Goal: Task Accomplishment & Management: Manage account settings

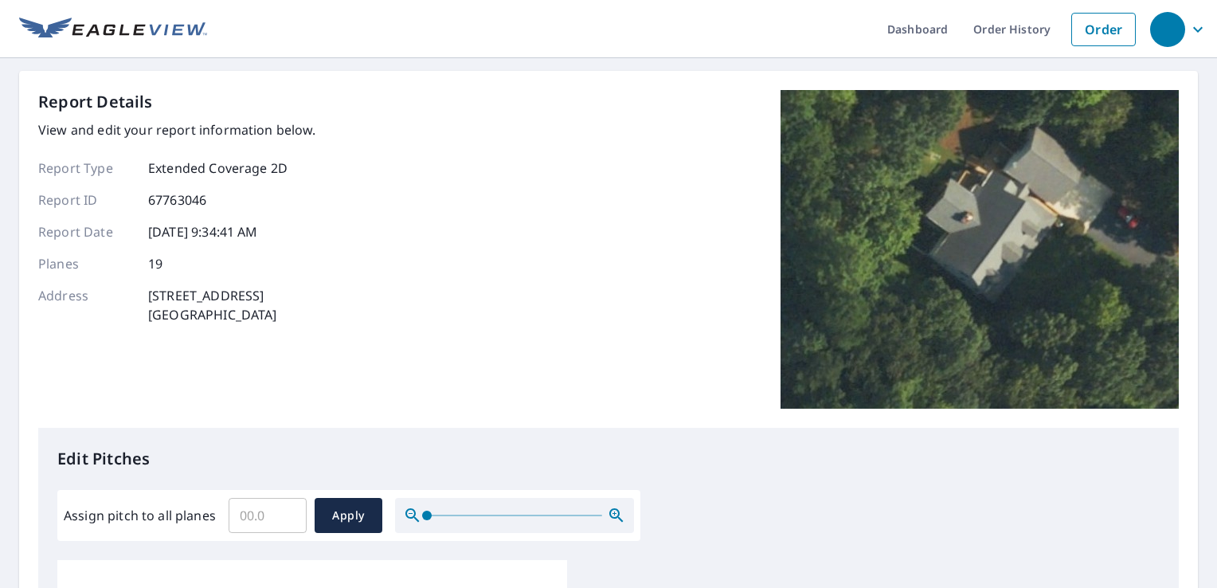
drag, startPoint x: 0, startPoint y: 0, endPoint x: 531, endPoint y: 219, distance: 574.1
click at [531, 219] on div "Report Details View and edit your report information below. Report Type Extende…" at bounding box center [608, 259] width 1141 height 338
drag, startPoint x: 531, startPoint y: 219, endPoint x: 582, endPoint y: 306, distance: 101.1
click at [582, 306] on div "Report Details View and edit your report information below. Report Type Extende…" at bounding box center [608, 259] width 1141 height 338
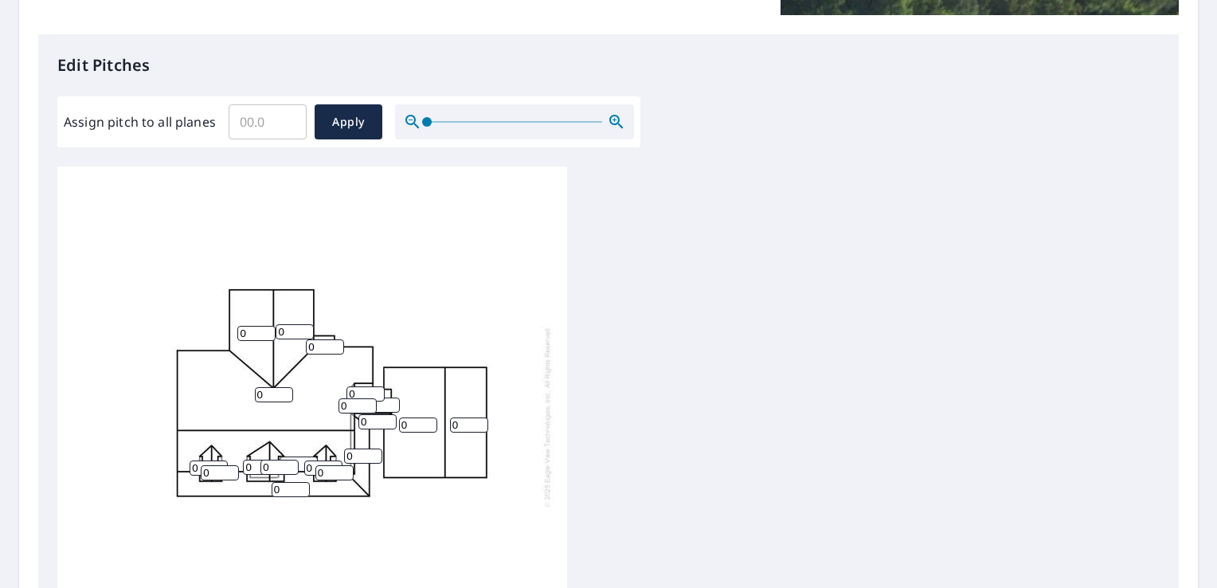
scroll to position [402, 0]
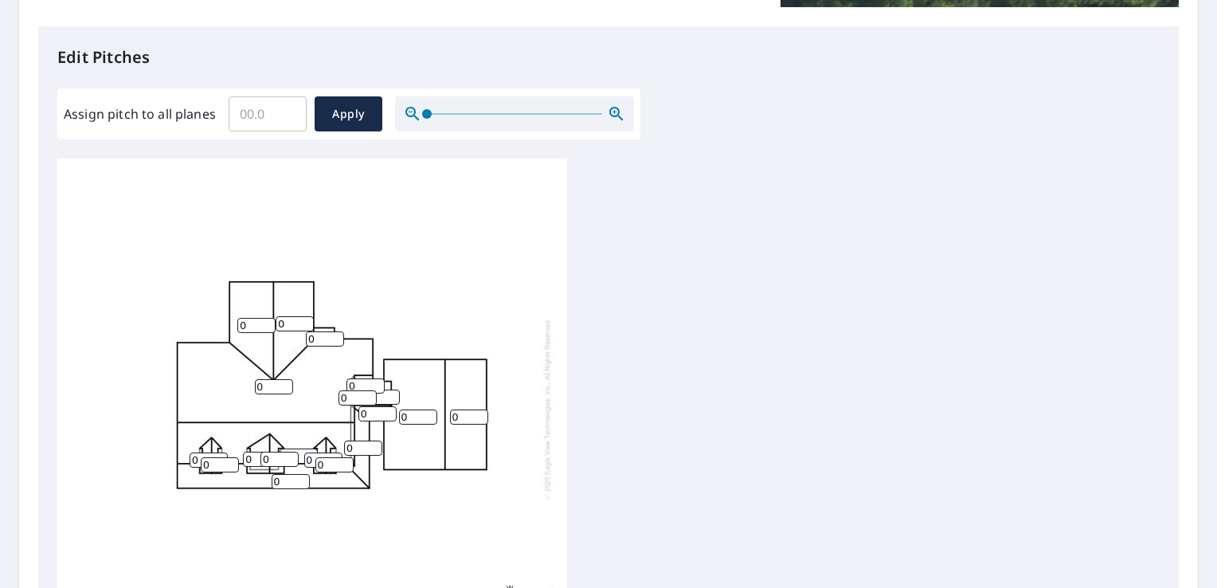
click at [327, 396] on div "0 0 0 0 0 0 0 0 0 0 0 0 0 0 0 0 0 0 0" at bounding box center [312, 409] width 510 height 500
click at [276, 386] on input "0" at bounding box center [274, 386] width 38 height 15
type input "10"
click at [287, 351] on div "10 0 0 0 0 0 0 0 0 0 0 0 0 0 0 0 0 0 0" at bounding box center [312, 409] width 510 height 500
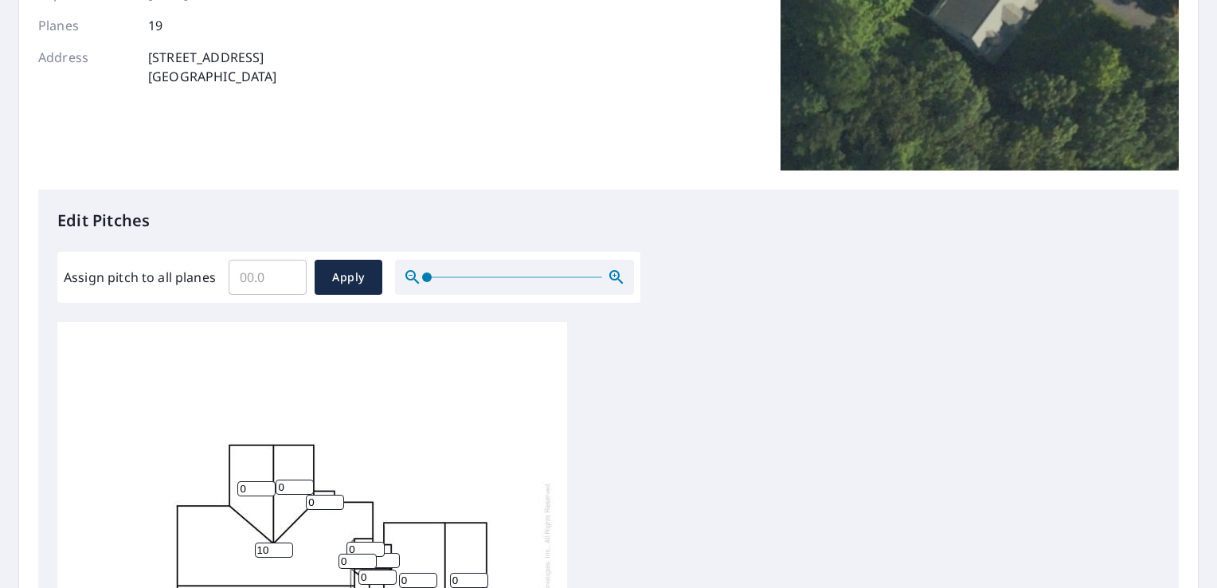
scroll to position [16, 0]
click at [335, 491] on input "1" at bounding box center [325, 498] width 38 height 15
click at [335, 491] on input "11" at bounding box center [325, 498] width 38 height 15
type input "10"
click at [335, 491] on input "10" at bounding box center [325, 498] width 38 height 15
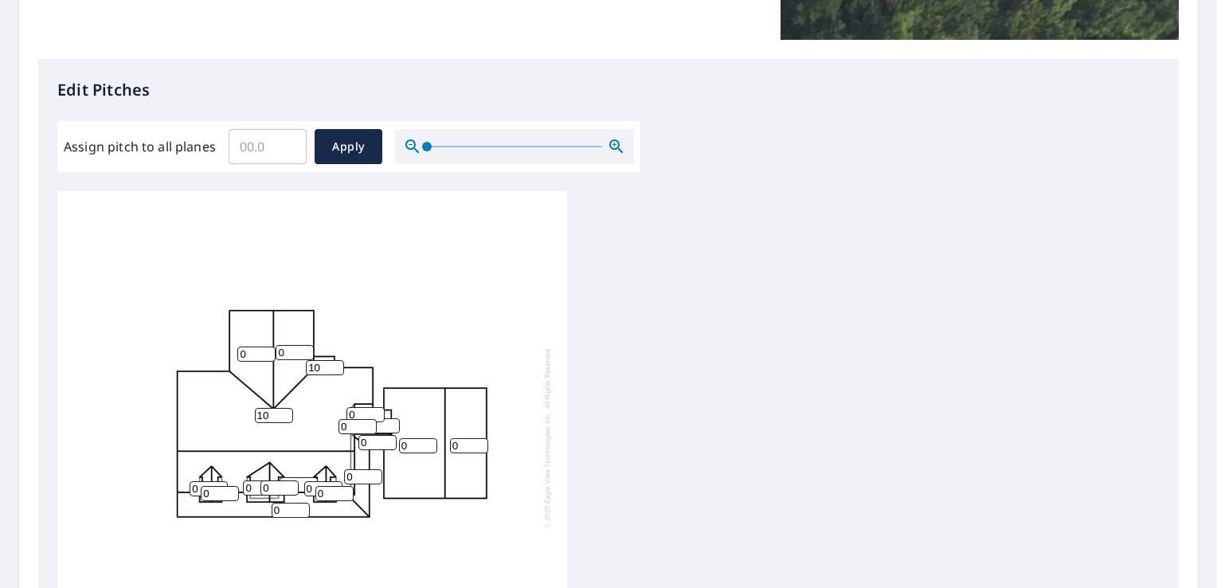
scroll to position [389, 0]
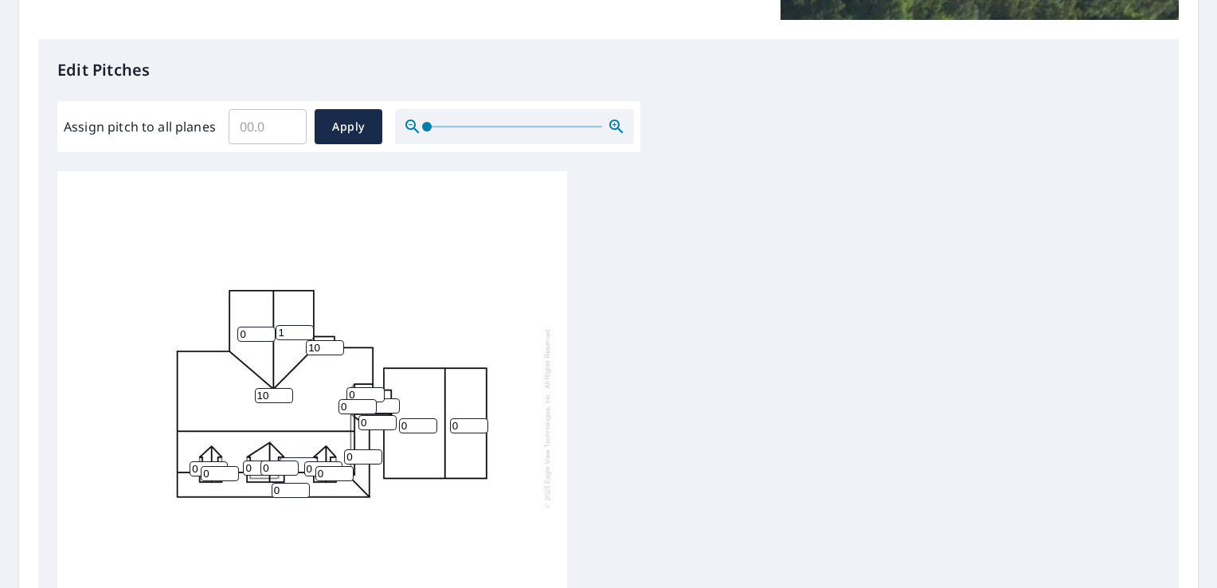
click at [304, 325] on input "1" at bounding box center [295, 332] width 38 height 15
type input "8"
click at [304, 325] on input "8" at bounding box center [295, 332] width 38 height 15
click at [275, 327] on input "0" at bounding box center [256, 334] width 38 height 15
click at [269, 327] on input "7" at bounding box center [256, 334] width 38 height 15
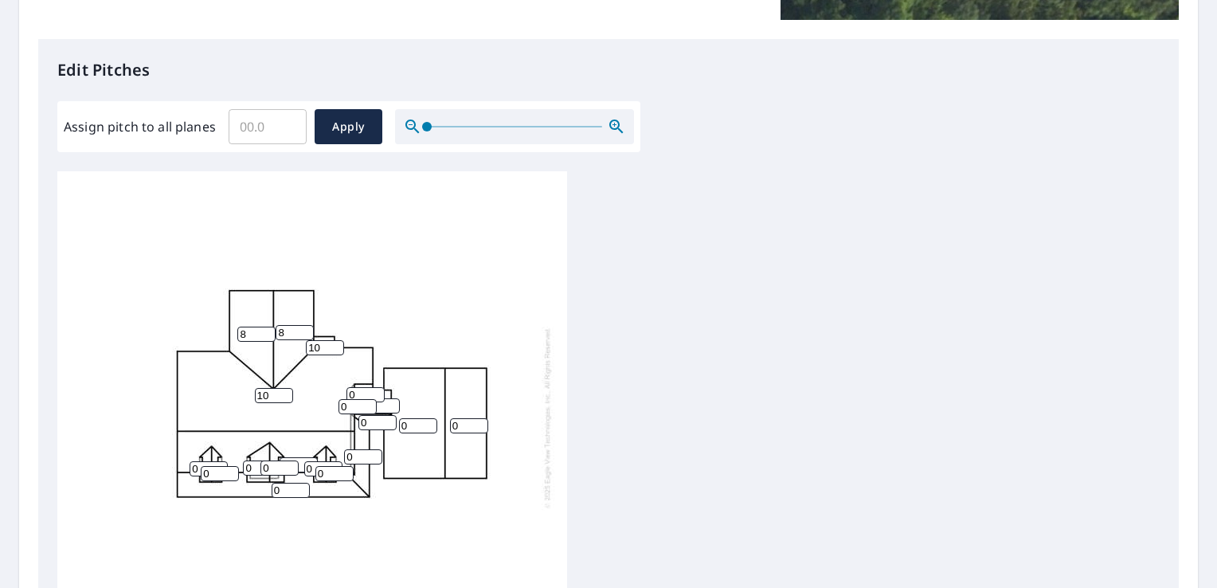
type input "8"
click at [269, 327] on input "8" at bounding box center [256, 334] width 38 height 15
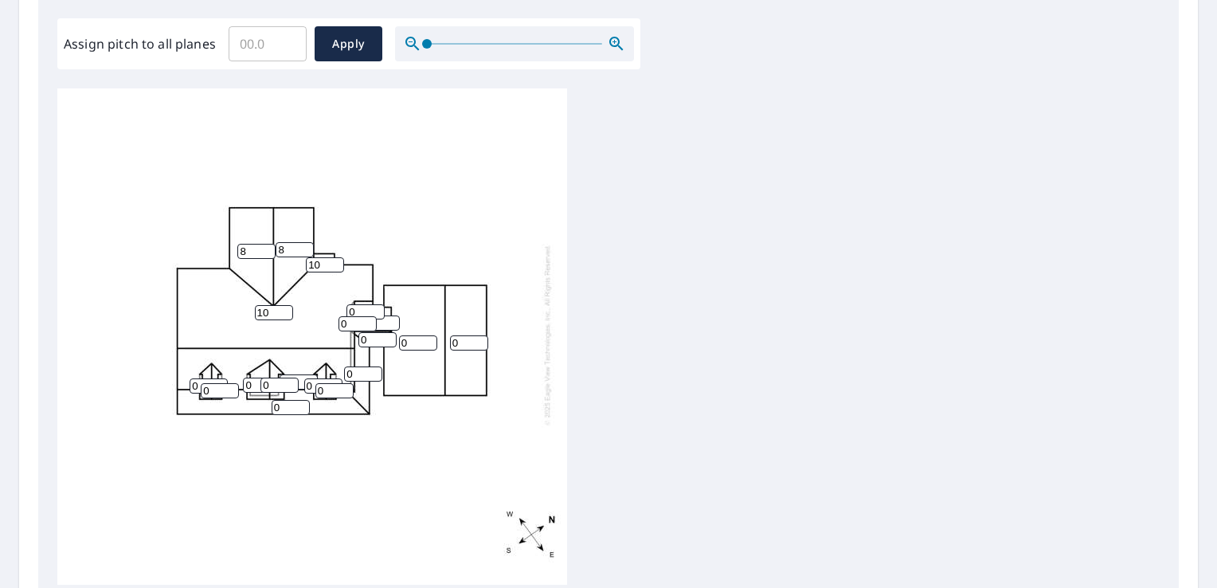
scroll to position [478, 0]
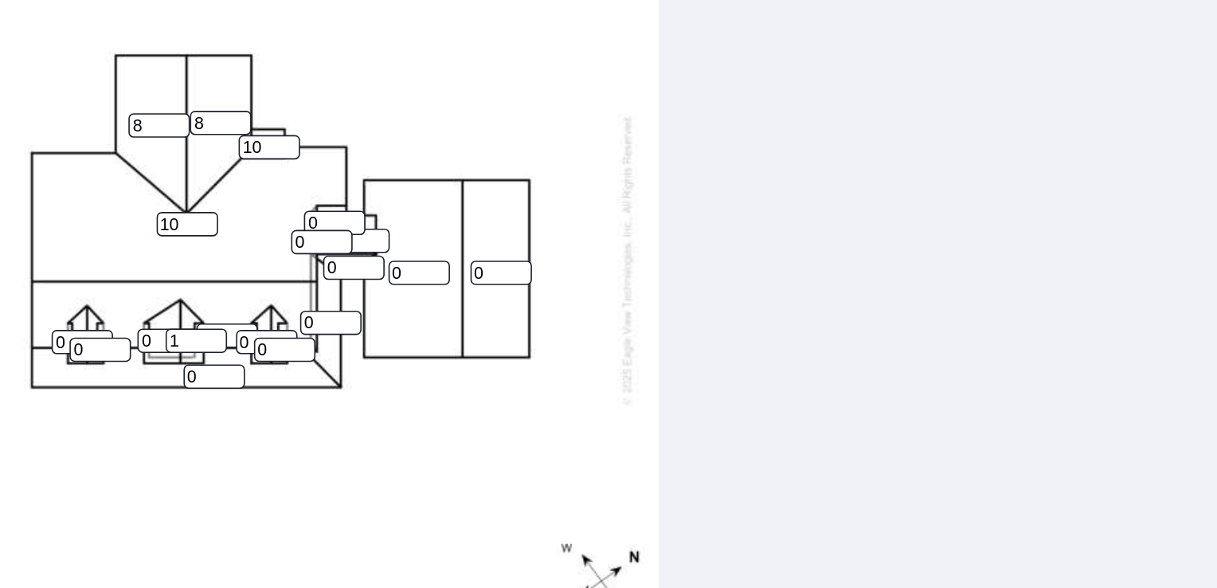
type input "1"
click at [295, 371] on input "1" at bounding box center [280, 378] width 38 height 15
click at [429, 329] on input "6" at bounding box center [418, 336] width 38 height 15
click at [429, 329] on input "7" at bounding box center [418, 336] width 38 height 15
click at [429, 329] on input "8" at bounding box center [418, 336] width 38 height 15
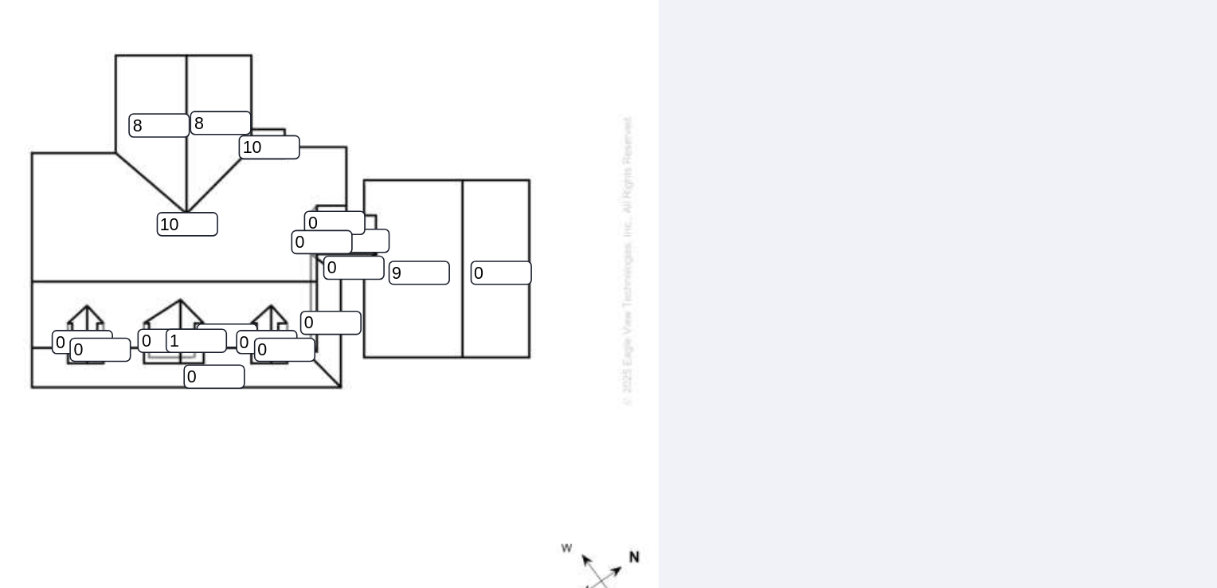
type input "9"
click at [433, 329] on input "9" at bounding box center [418, 336] width 38 height 15
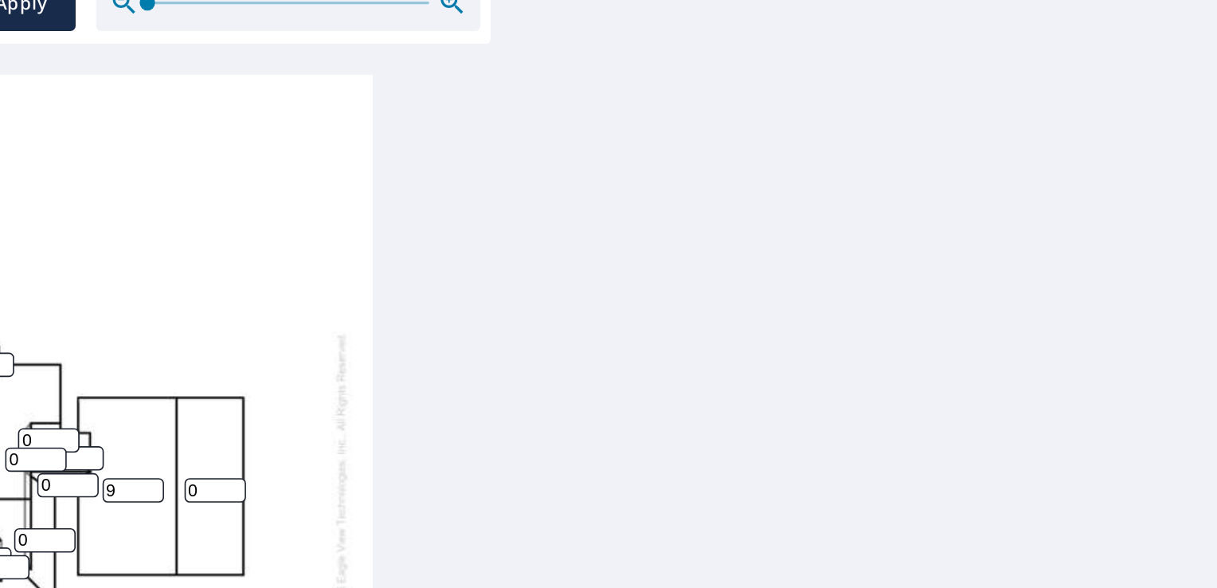
scroll to position [16, 0]
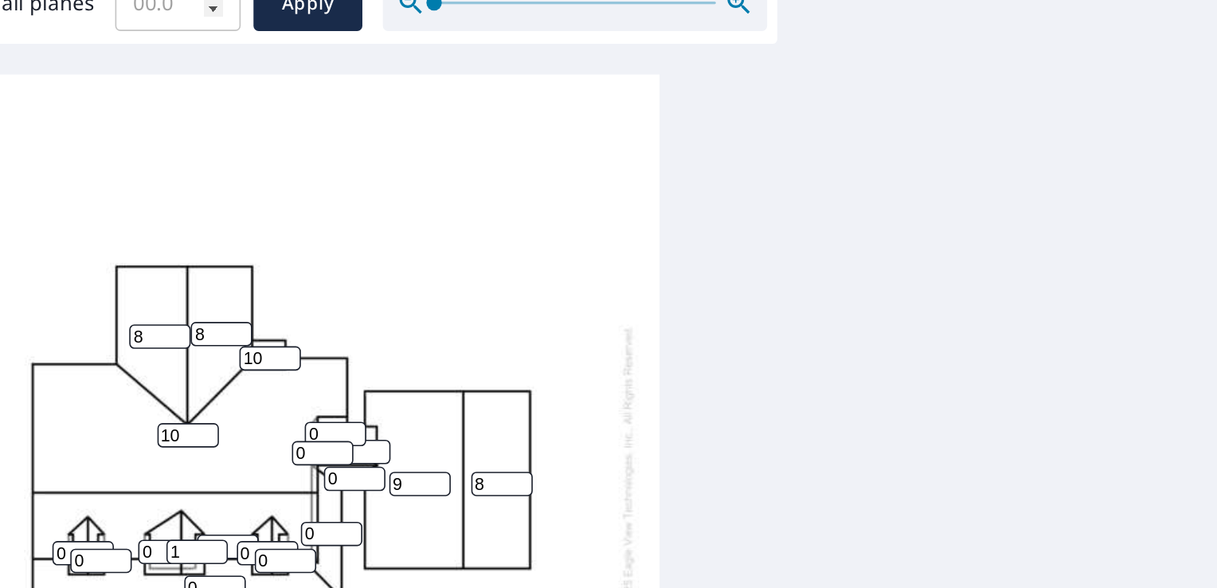
click at [477, 381] on input "8" at bounding box center [469, 388] width 38 height 15
type input "9"
click at [477, 381] on input "9" at bounding box center [469, 388] width 38 height 15
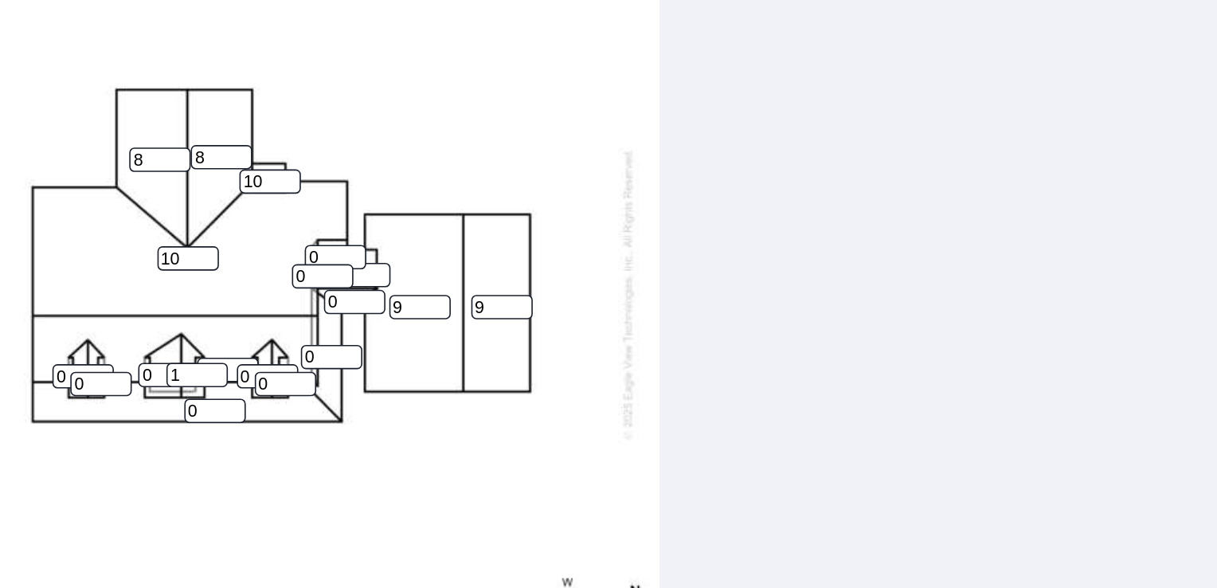
scroll to position [543, 0]
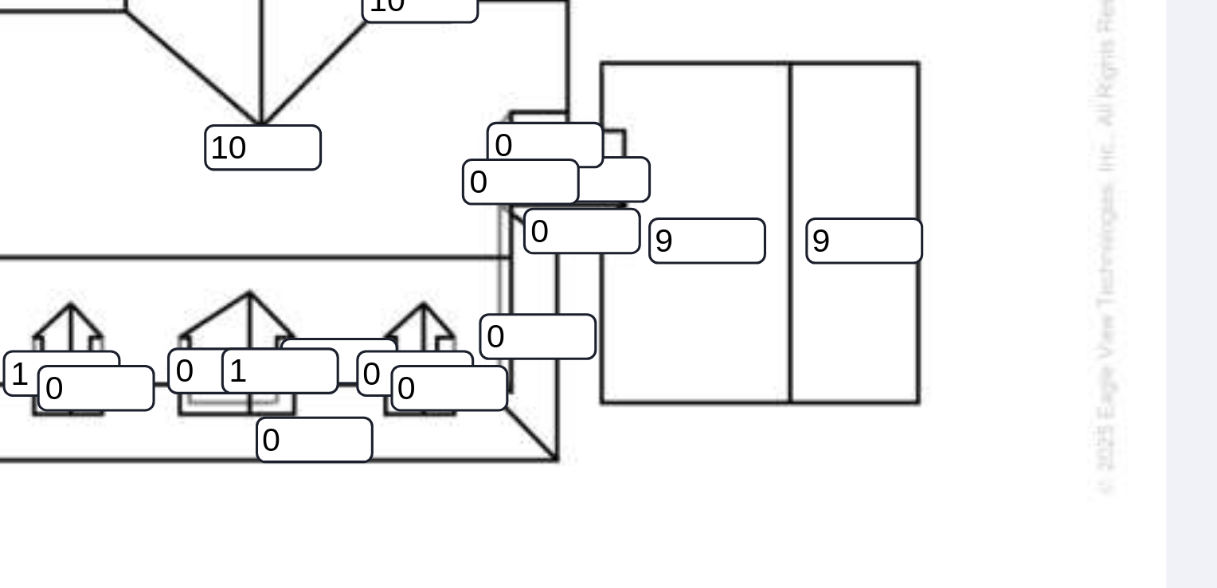
click at [219, 307] on input "1" at bounding box center [209, 314] width 38 height 15
click at [219, 307] on input "6" at bounding box center [209, 314] width 38 height 15
click at [219, 307] on input "7" at bounding box center [209, 314] width 38 height 15
click at [219, 307] on input "8" at bounding box center [209, 314] width 38 height 15
type input "9"
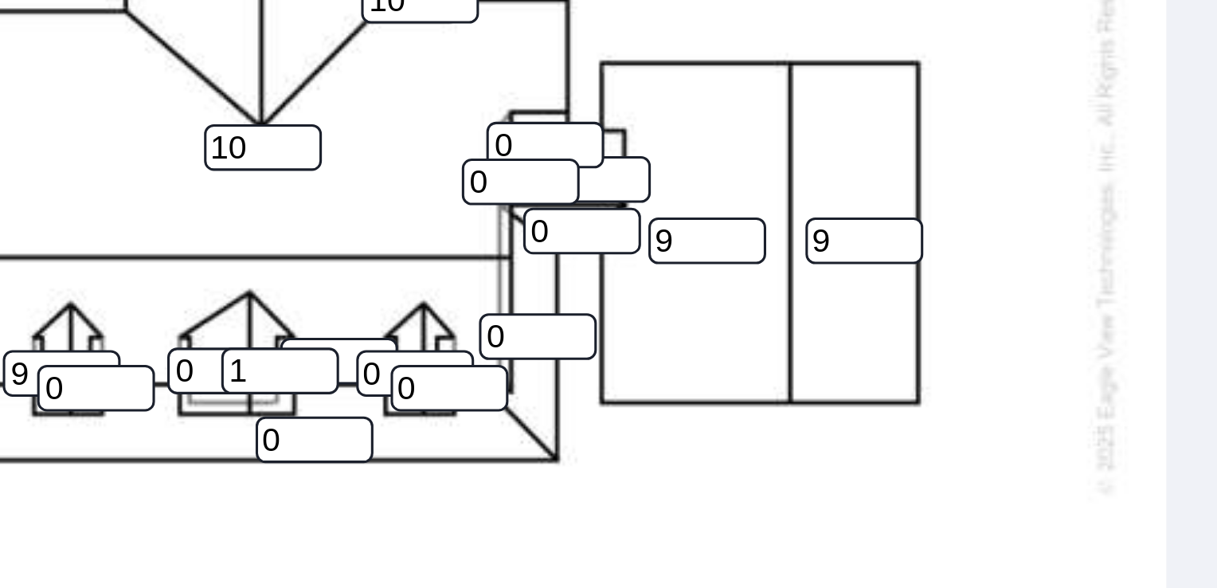
click at [219, 307] on input "9" at bounding box center [209, 314] width 38 height 15
click at [218, 312] on input "0" at bounding box center [220, 319] width 38 height 15
click at [231, 312] on input "1" at bounding box center [220, 319] width 38 height 15
click at [231, 312] on input "2" at bounding box center [220, 319] width 38 height 15
click at [231, 312] on input "6" at bounding box center [220, 319] width 38 height 15
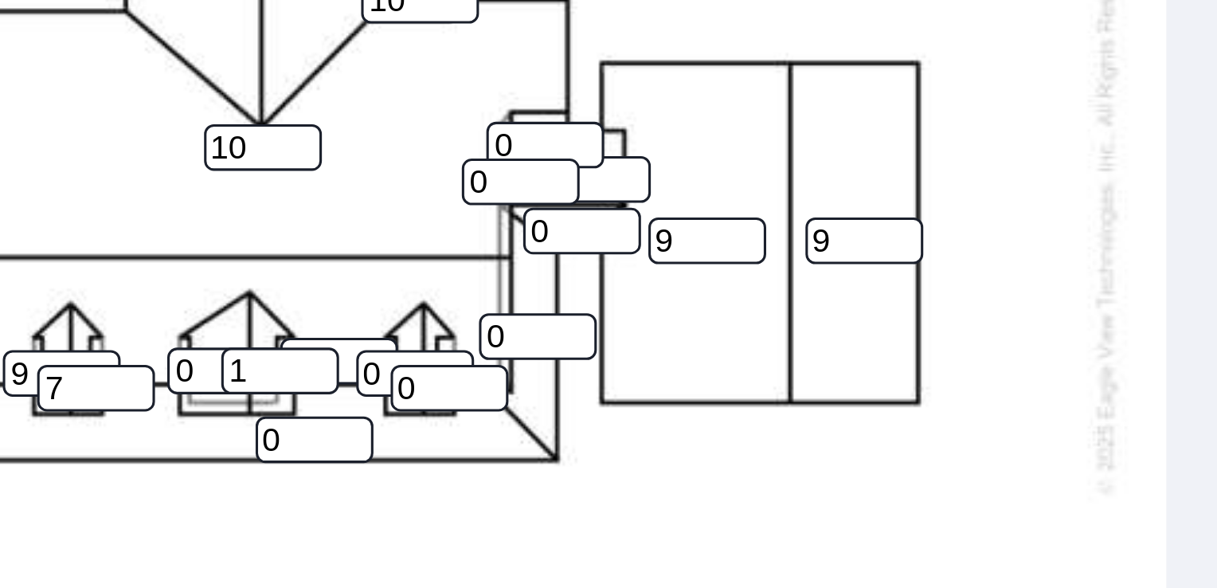
click at [231, 312] on input "7" at bounding box center [220, 319] width 38 height 15
click at [231, 312] on input "8" at bounding box center [220, 319] width 38 height 15
type input "7"
click at [230, 312] on input "7" at bounding box center [220, 319] width 38 height 15
click at [308, 303] on input "1" at bounding box center [299, 310] width 38 height 15
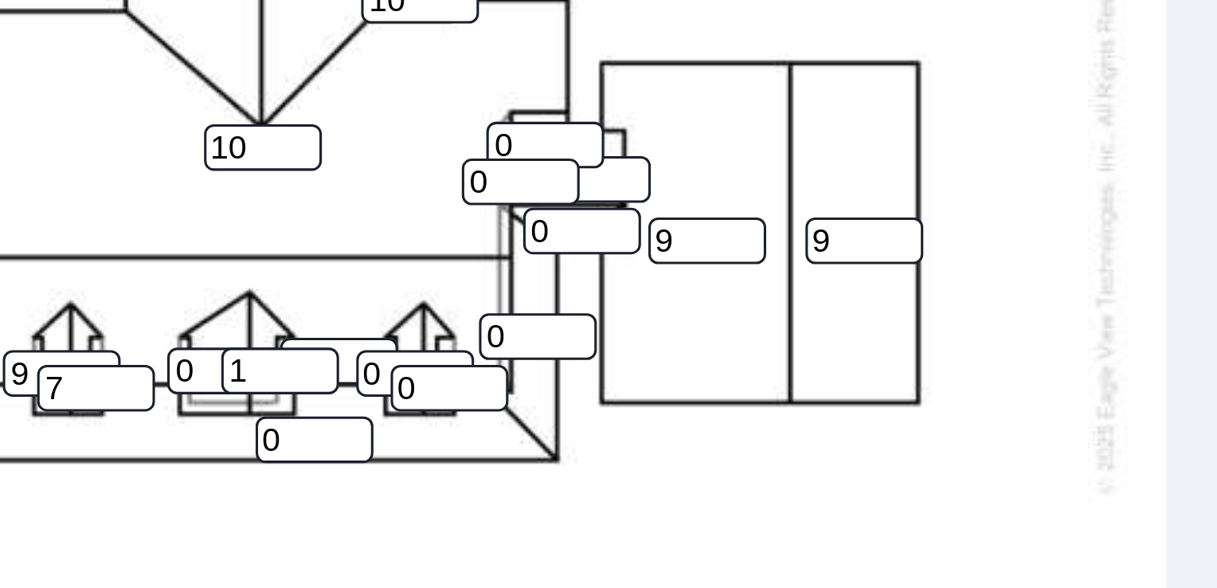
click at [308, 303] on input "2" at bounding box center [299, 310] width 38 height 15
click at [308, 303] on input "3" at bounding box center [299, 310] width 38 height 15
click at [308, 303] on input "4" at bounding box center [299, 310] width 38 height 15
click at [309, 303] on input "5" at bounding box center [299, 310] width 38 height 15
click at [309, 303] on input "6" at bounding box center [299, 310] width 38 height 15
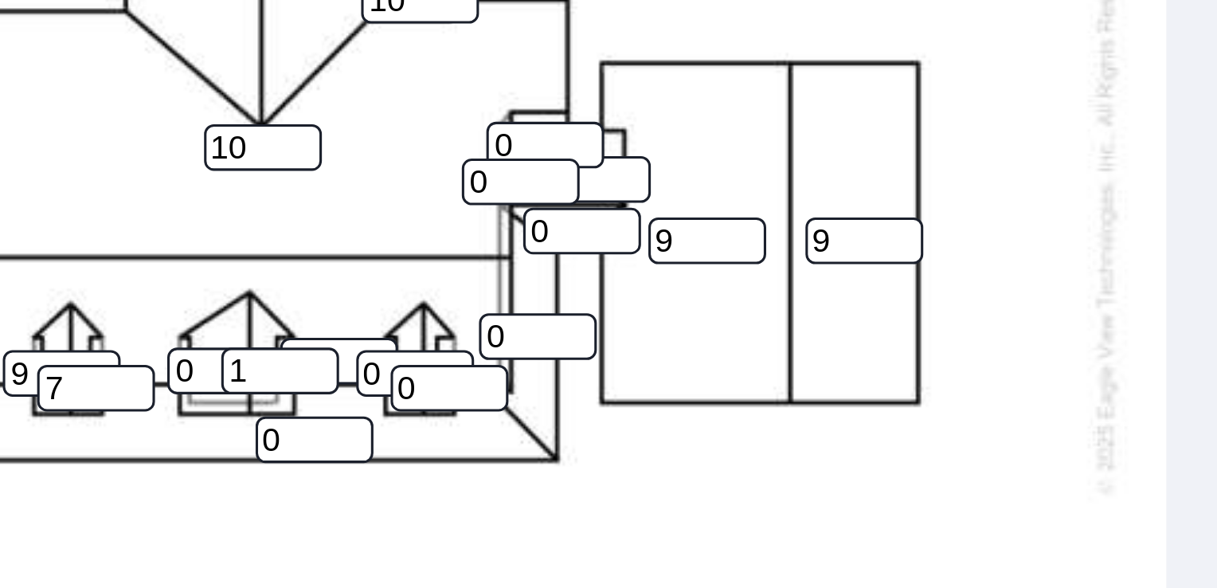
type input "7"
click at [309, 303] on input "7" at bounding box center [299, 310] width 38 height 15
drag, startPoint x: 295, startPoint y: 298, endPoint x: 293, endPoint y: 321, distance: 23.2
type input "0"
click at [293, 321] on input "0" at bounding box center [280, 313] width 38 height 15
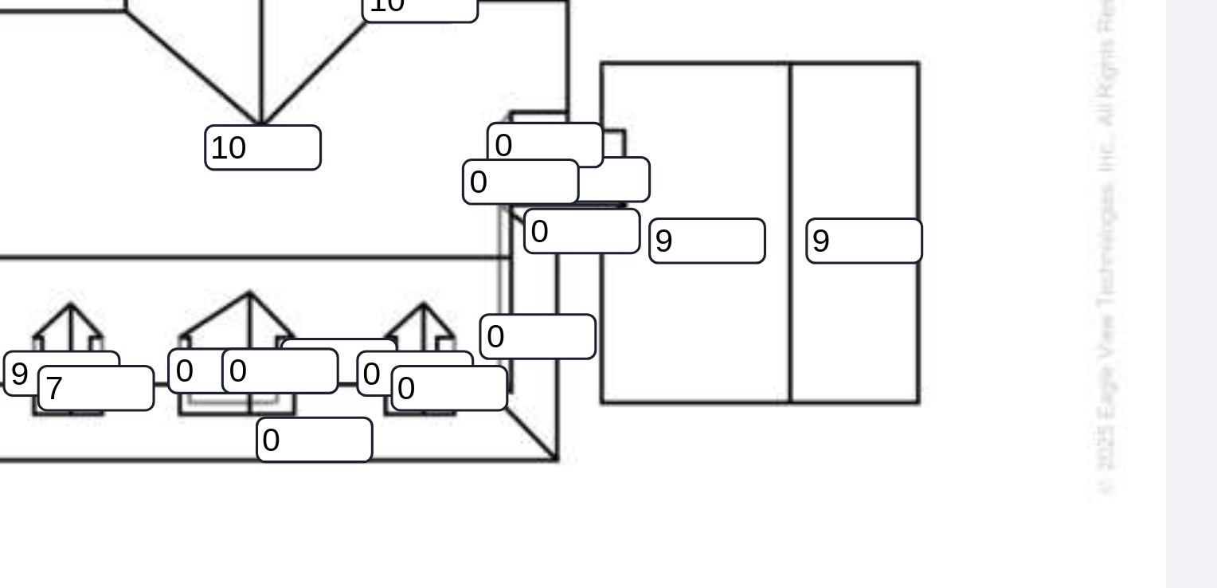
click at [301, 303] on input "7" at bounding box center [299, 310] width 38 height 15
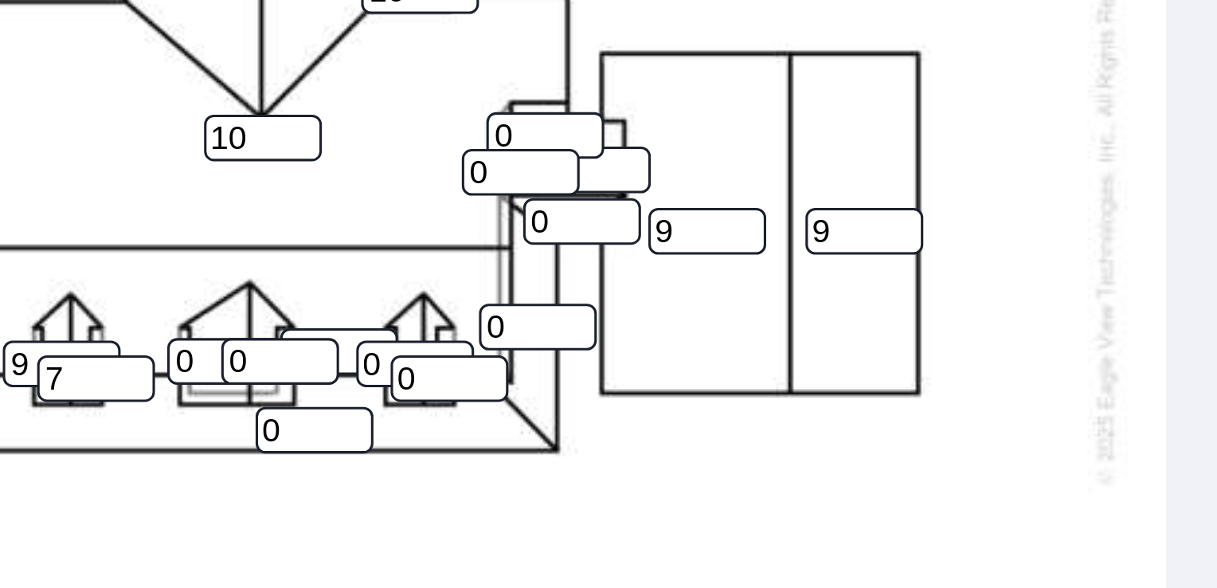
scroll to position [546, 0]
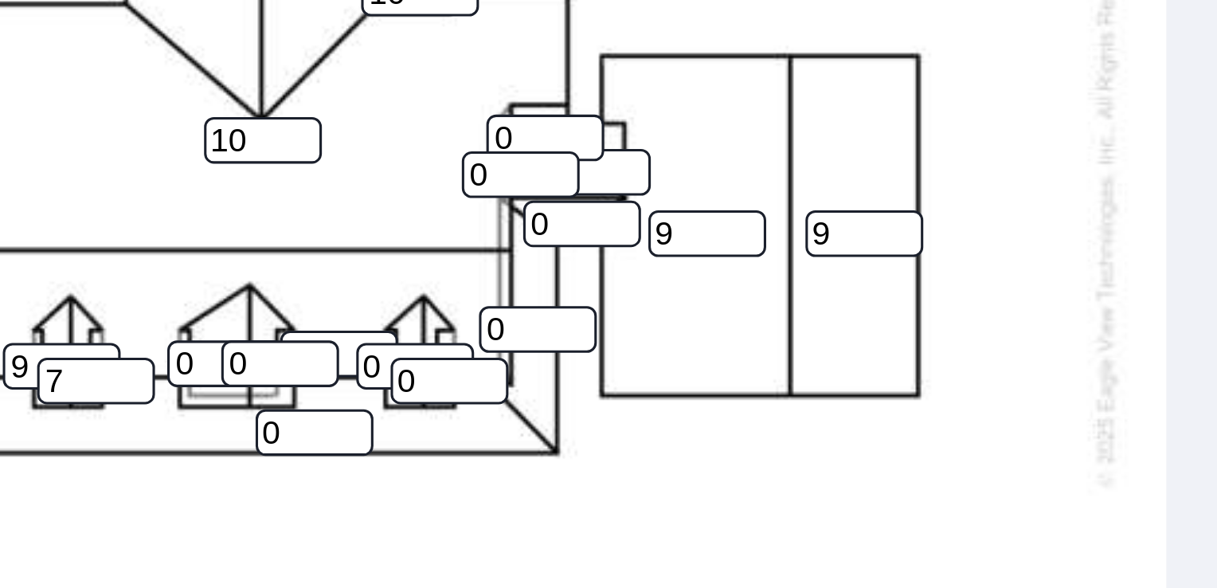
type input "8"
click at [217, 304] on input "10" at bounding box center [209, 311] width 38 height 15
type input "1"
type input "7"
click at [257, 304] on input "0" at bounding box center [262, 311] width 38 height 15
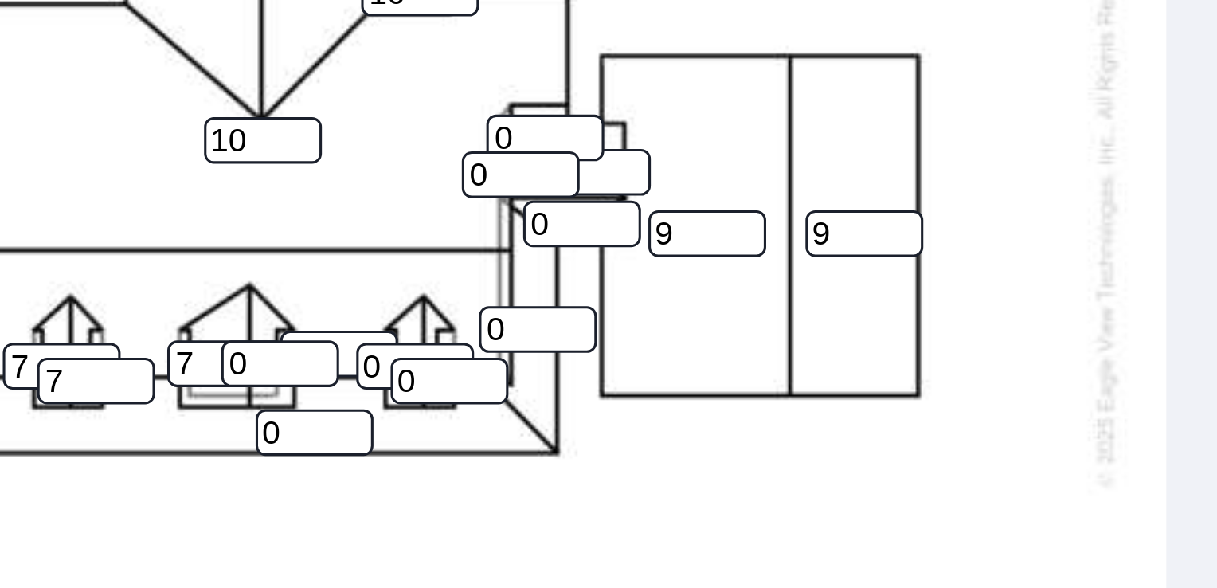
type input "7"
click at [277, 304] on input "0" at bounding box center [280, 311] width 38 height 15
type input "7"
click at [289, 326] on input "0" at bounding box center [291, 333] width 38 height 15
type input "3"
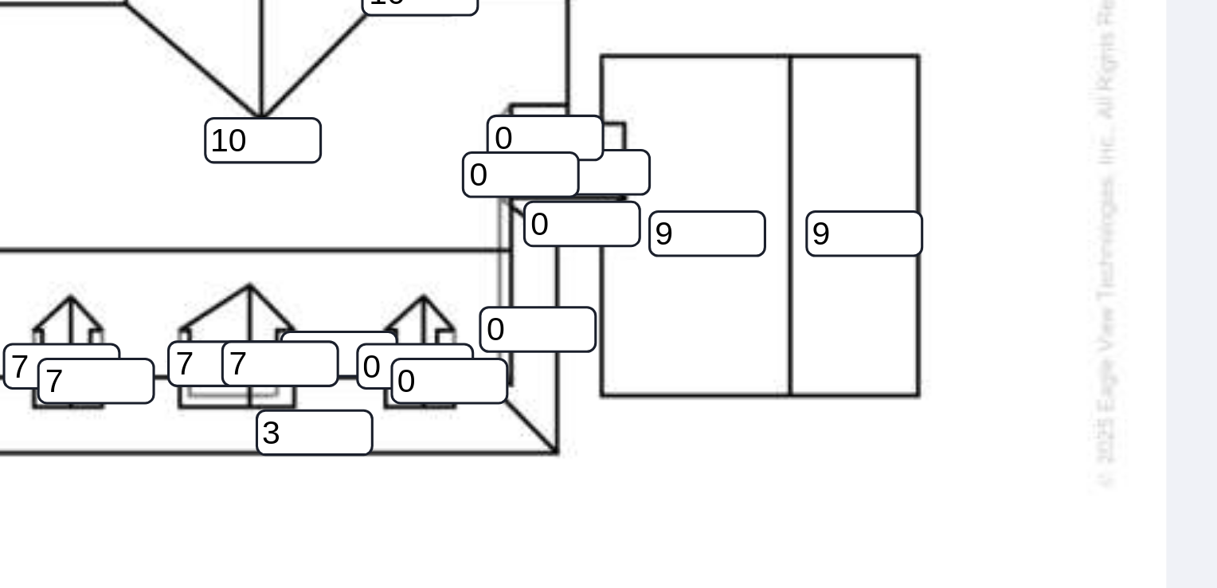
click at [301, 300] on input "8" at bounding box center [299, 307] width 38 height 15
type input "9"
click at [323, 304] on input "0" at bounding box center [323, 311] width 38 height 15
type input "7"
click at [327, 309] on input "0" at bounding box center [335, 316] width 38 height 15
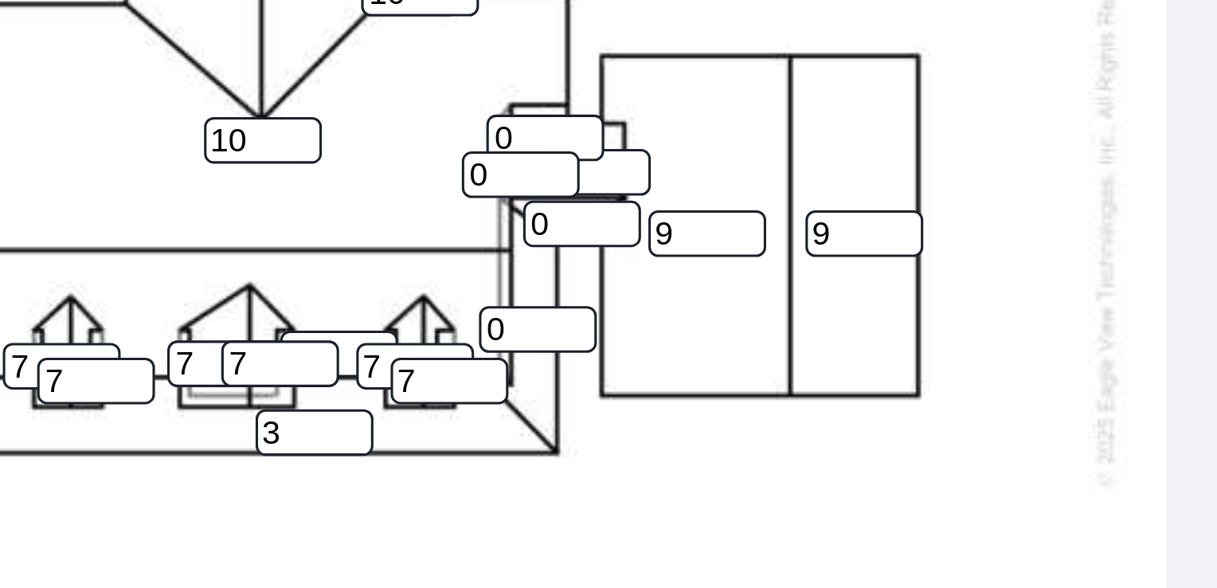
type input "7"
click at [361, 292] on input "0" at bounding box center [363, 299] width 38 height 15
type input "4"
click at [376, 258] on input "0" at bounding box center [378, 265] width 38 height 15
click at [382, 241] on input "0" at bounding box center [381, 248] width 38 height 15
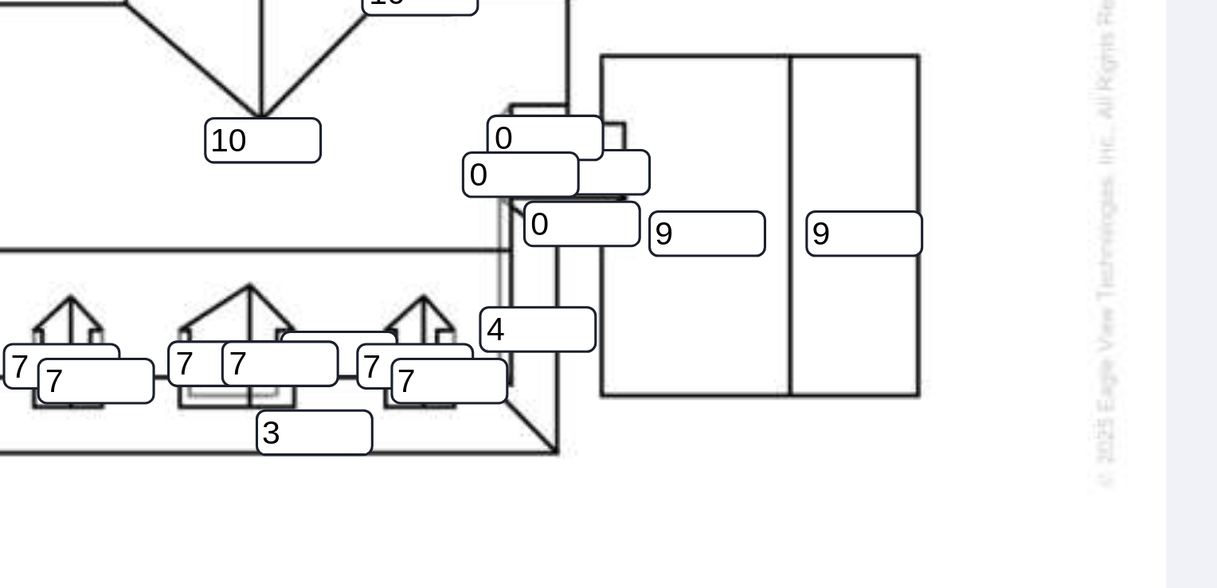
click at [392, 241] on input "1" at bounding box center [381, 248] width 38 height 15
click at [392, 241] on input "2" at bounding box center [381, 248] width 38 height 15
click at [392, 241] on input "3" at bounding box center [381, 248] width 38 height 15
click at [392, 241] on input "4" at bounding box center [381, 248] width 38 height 15
type input "5"
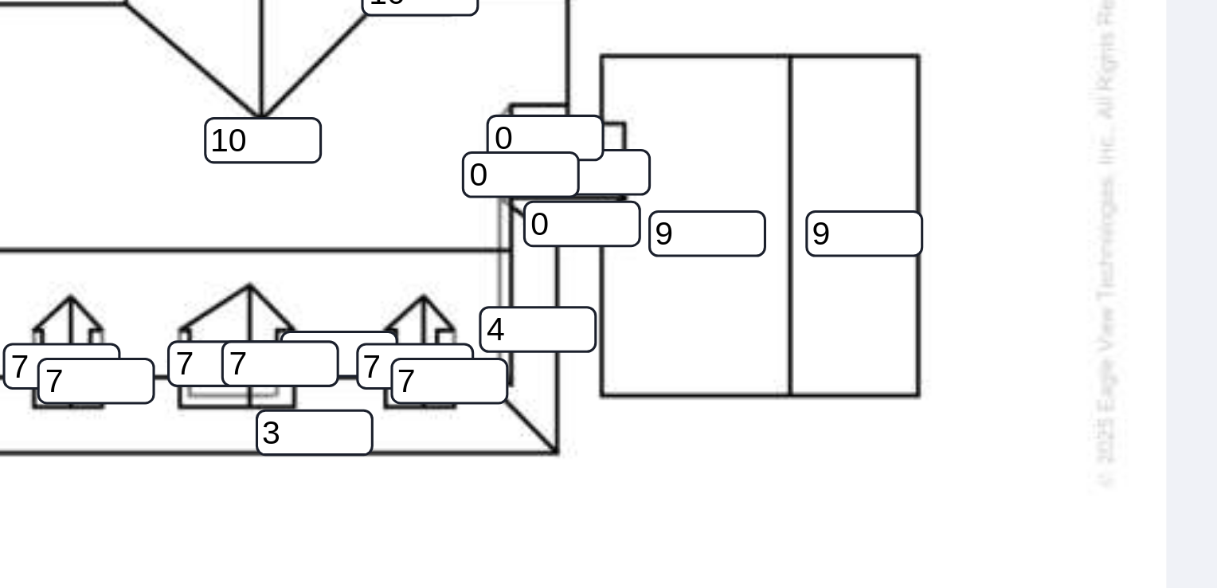
click at [392, 241] on input "5" at bounding box center [381, 248] width 38 height 15
click at [363, 242] on input "0" at bounding box center [358, 249] width 38 height 15
click at [369, 242] on input "1" at bounding box center [358, 249] width 38 height 15
click at [369, 242] on input "2" at bounding box center [358, 249] width 38 height 15
click at [369, 242] on input "3" at bounding box center [358, 249] width 38 height 15
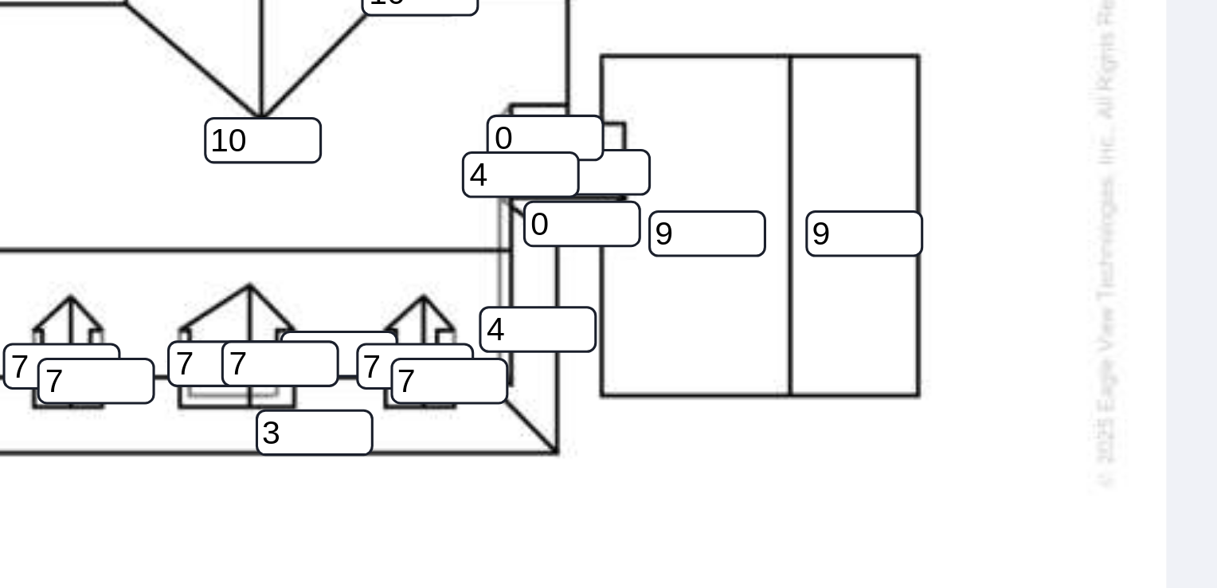
type input "4"
click at [369, 242] on input "4" at bounding box center [358, 249] width 38 height 15
click at [375, 230] on input "1" at bounding box center [366, 237] width 38 height 15
click at [375, 230] on input "7" at bounding box center [366, 237] width 38 height 15
click at [377, 230] on input "8" at bounding box center [366, 237] width 38 height 15
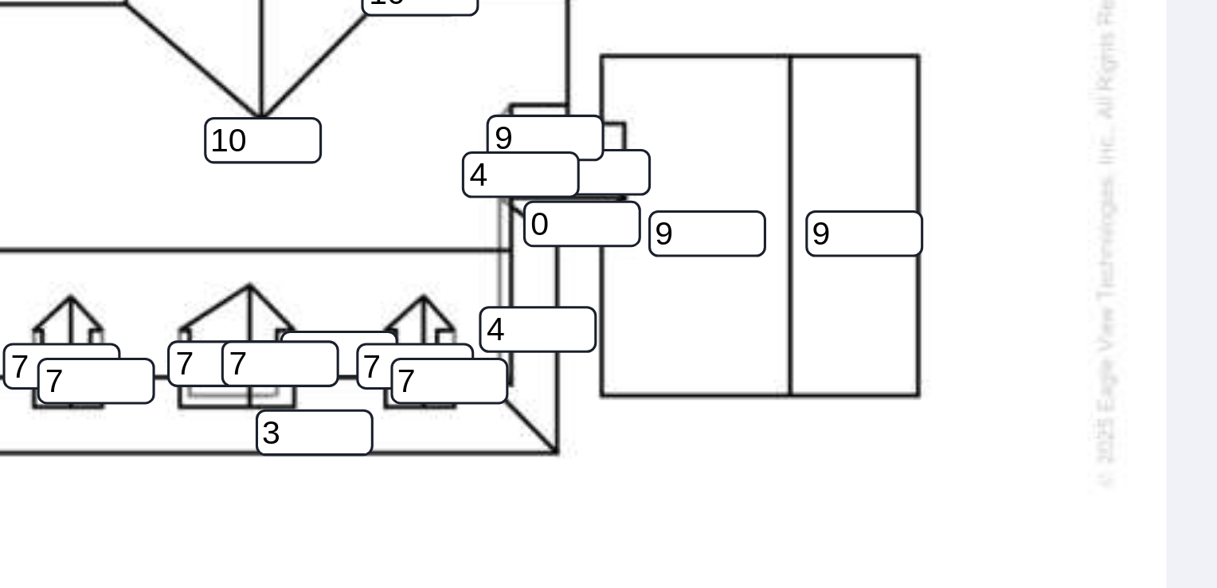
type input "9"
click at [372, 230] on input "9" at bounding box center [366, 237] width 38 height 15
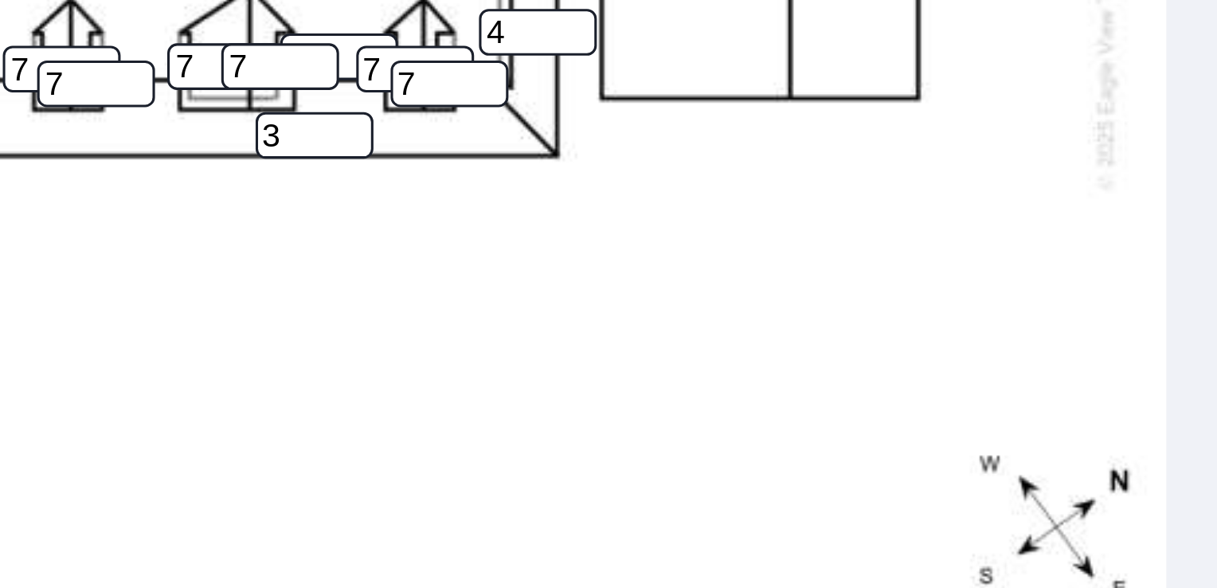
scroll to position [672, 0]
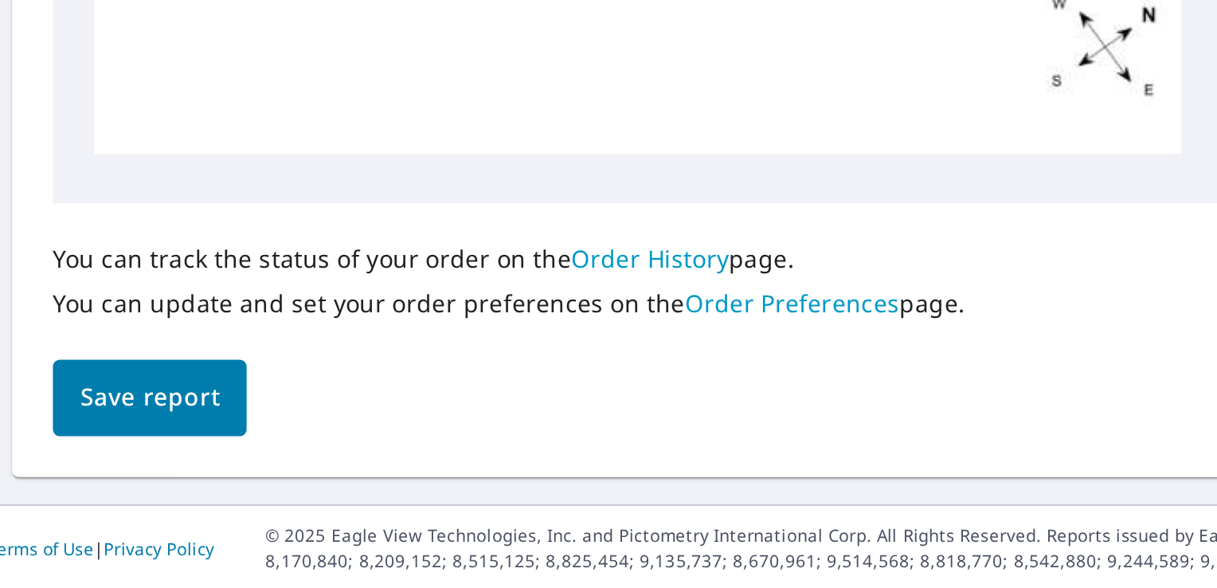
drag, startPoint x: 567, startPoint y: 268, endPoint x: 296, endPoint y: 550, distance: 390.5
click at [296, 550] on div "Dashboard Order History Order Report Details View and edit your report informat…" at bounding box center [608, 294] width 1217 height 588
click at [101, 501] on span "Save report" at bounding box center [83, 498] width 65 height 20
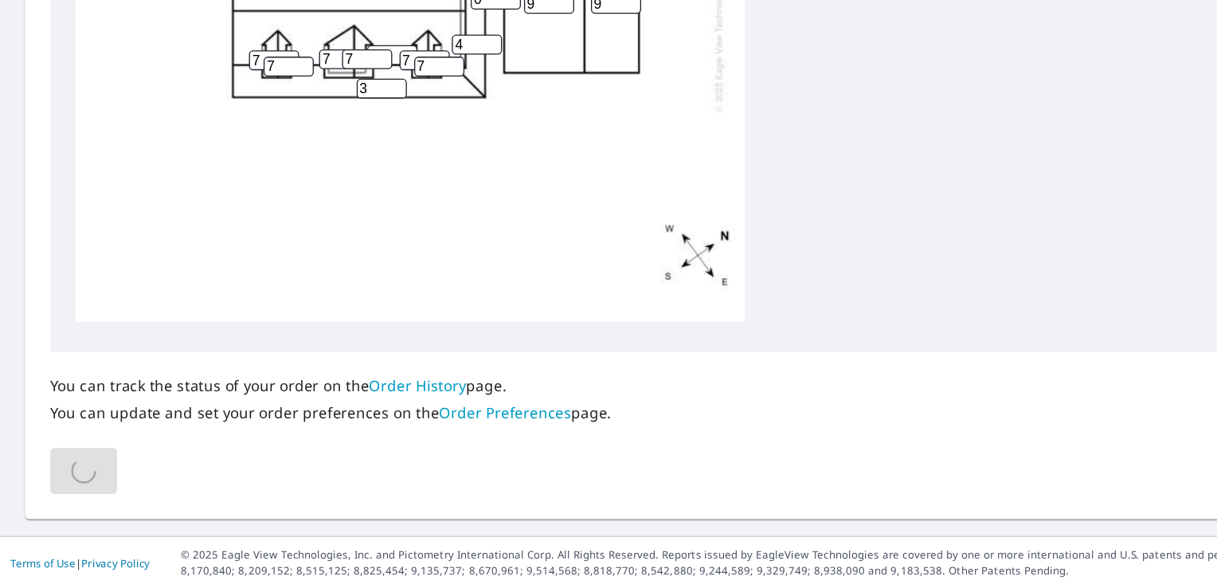
scroll to position [0, 0]
click at [342, 496] on div "You can track the status of your order on the Order History page. You can updat…" at bounding box center [608, 462] width 1141 height 108
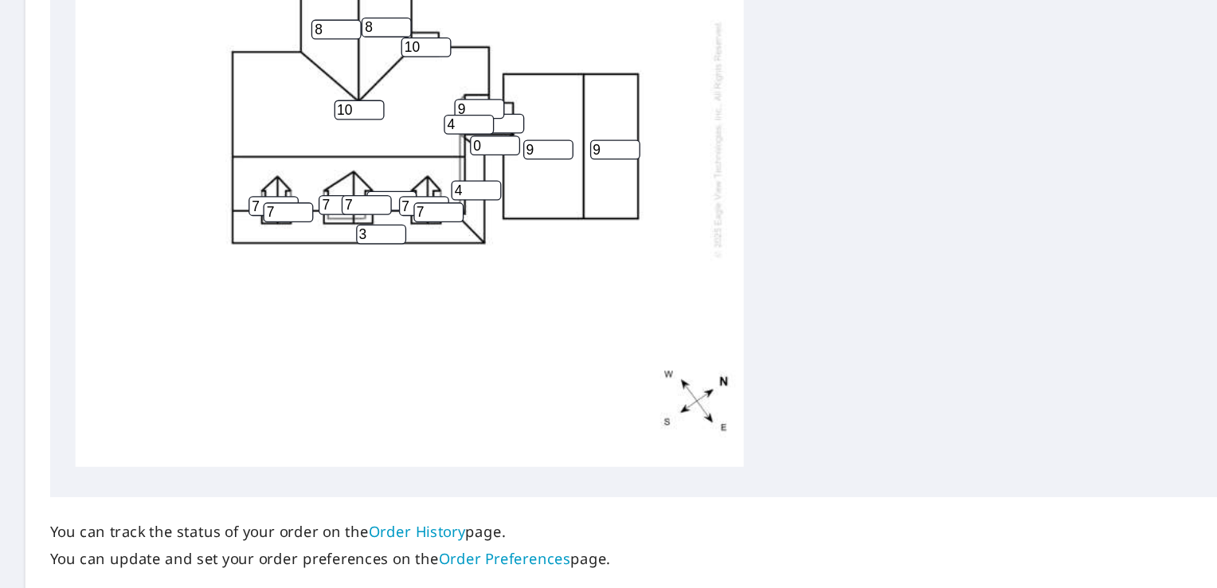
scroll to position [560, 0]
click at [374, 244] on input "0" at bounding box center [378, 251] width 38 height 15
click at [390, 244] on input "1" at bounding box center [378, 251] width 38 height 15
click at [390, 244] on input "2" at bounding box center [378, 251] width 38 height 15
click at [390, 244] on input "3" at bounding box center [378, 251] width 38 height 15
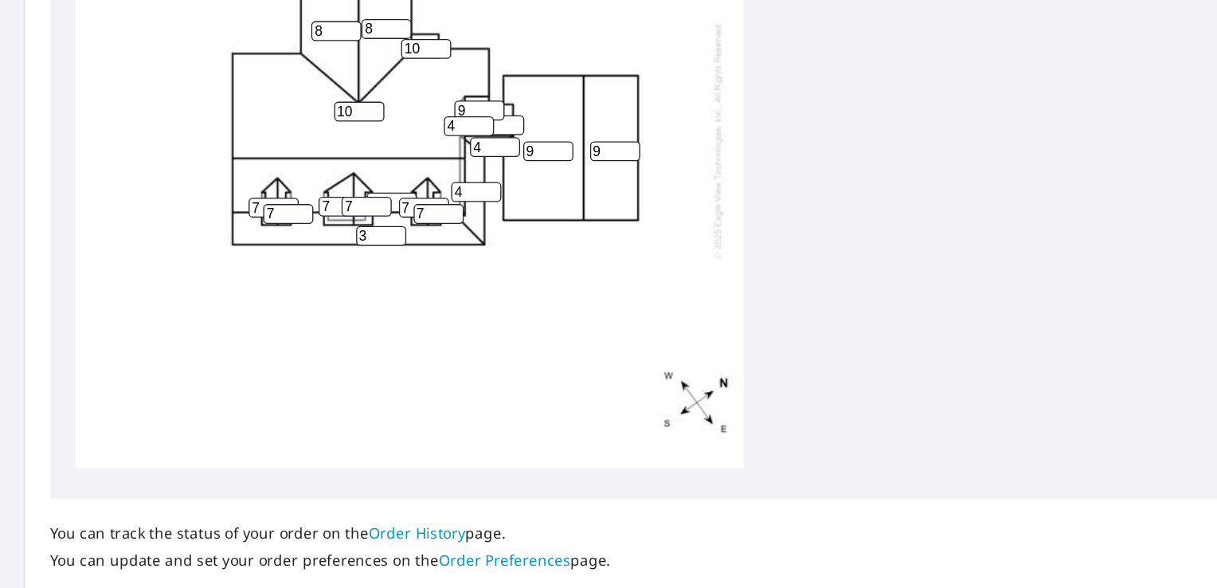
type input "4"
click at [390, 244] on input "4" at bounding box center [378, 251] width 38 height 15
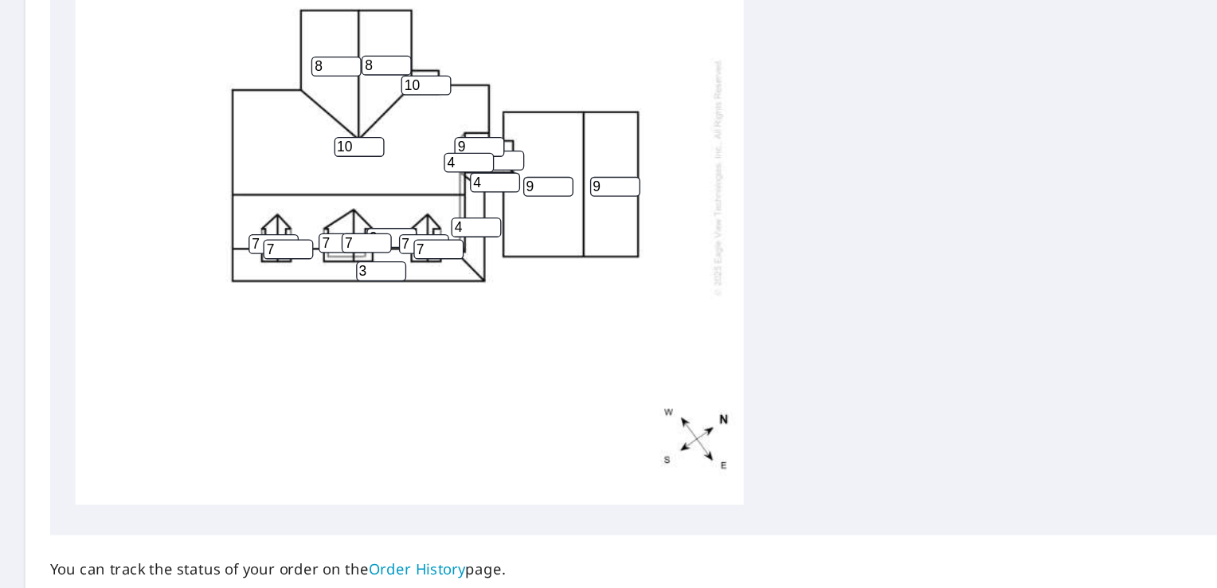
scroll to position [0, 0]
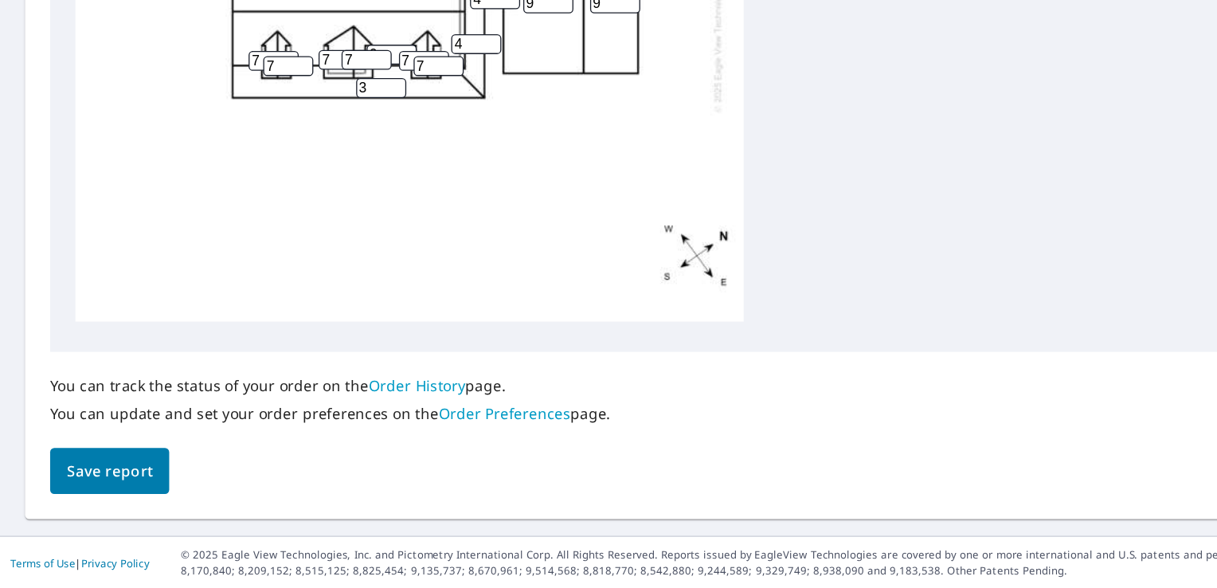
click at [116, 490] on button "Save report" at bounding box center [83, 499] width 91 height 36
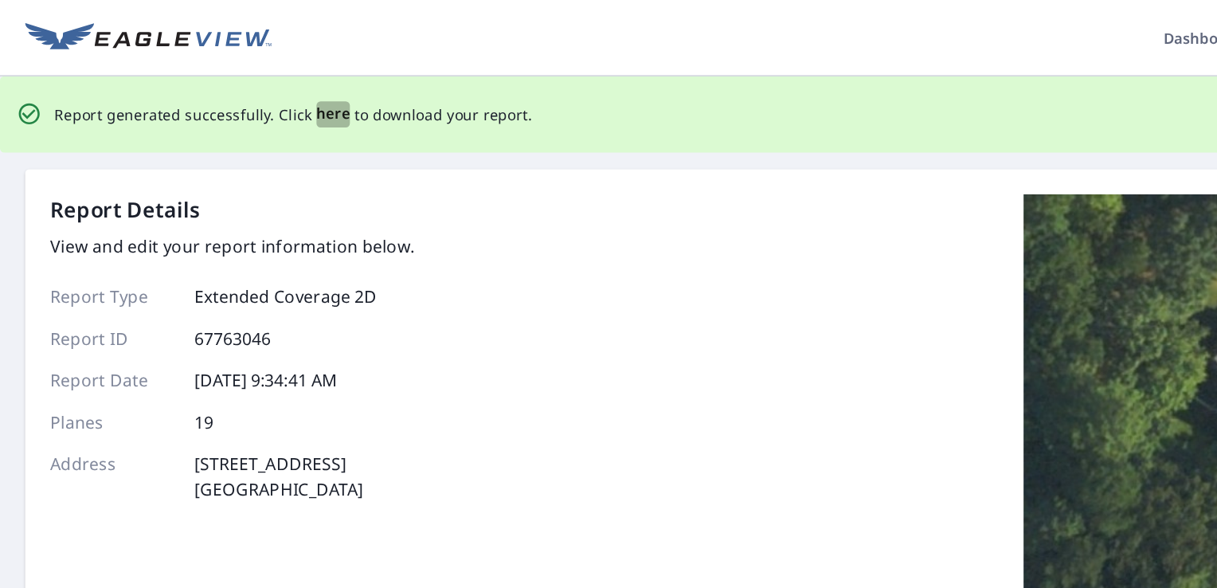
click at [253, 89] on span "here" at bounding box center [254, 87] width 26 height 20
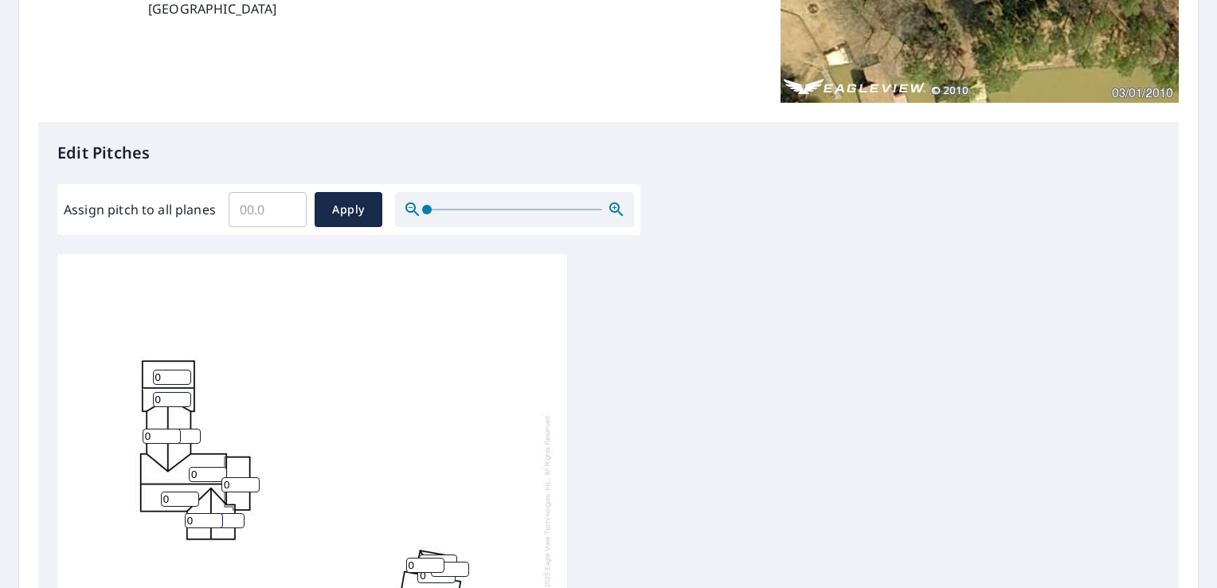
scroll to position [320, 0]
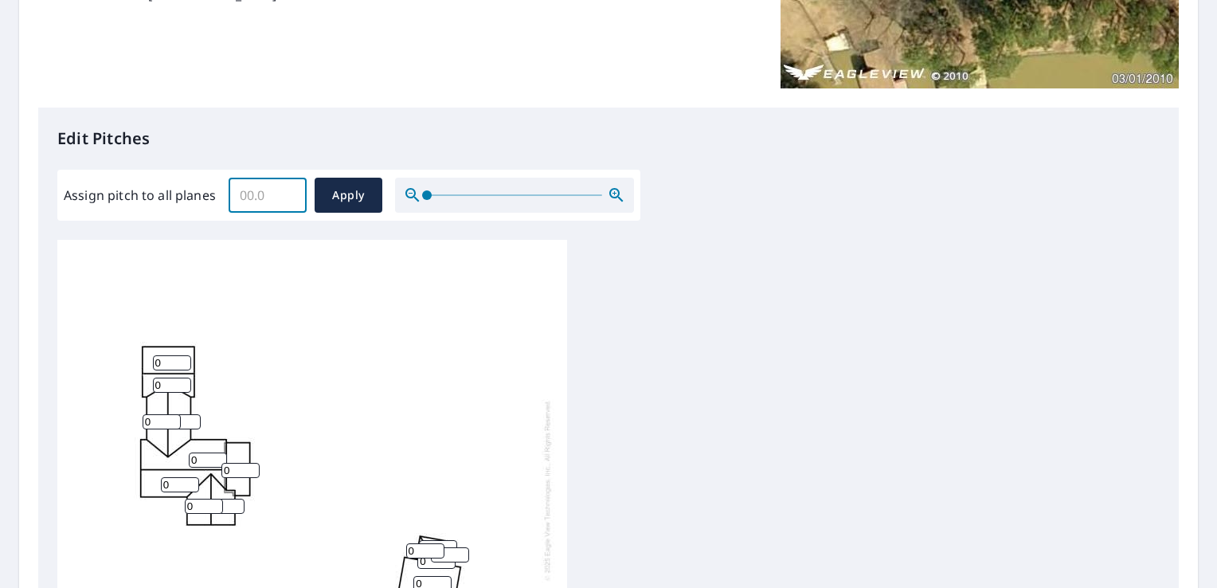
click at [253, 202] on input "Assign pitch to all planes" at bounding box center [268, 195] width 78 height 45
type input "6"
click at [349, 182] on button "Apply" at bounding box center [349, 195] width 68 height 35
type input "6"
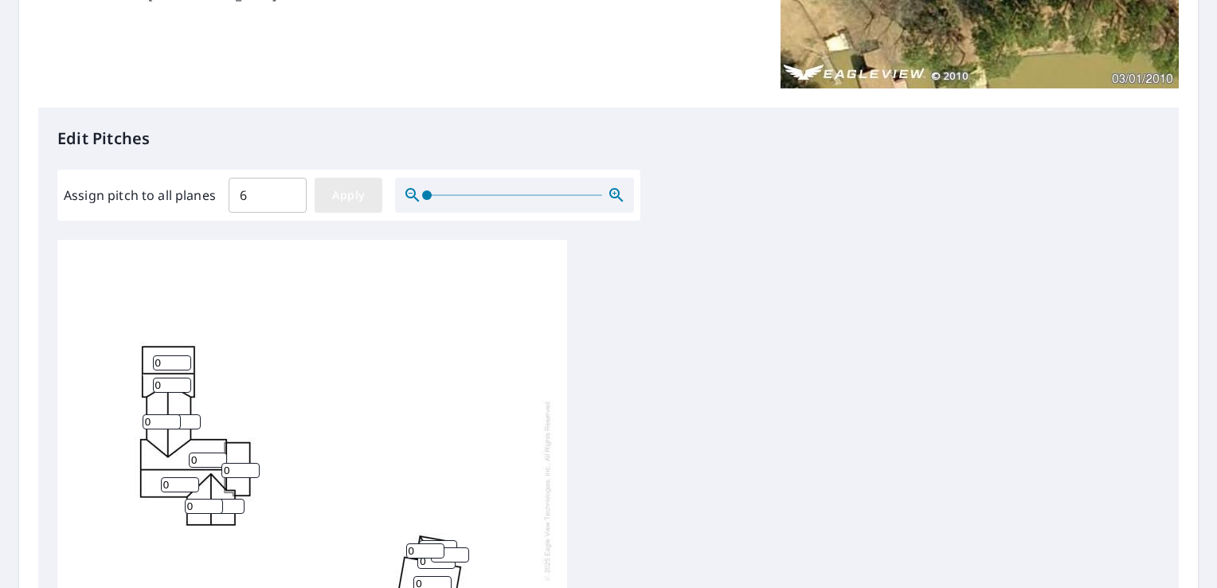
type input "6"
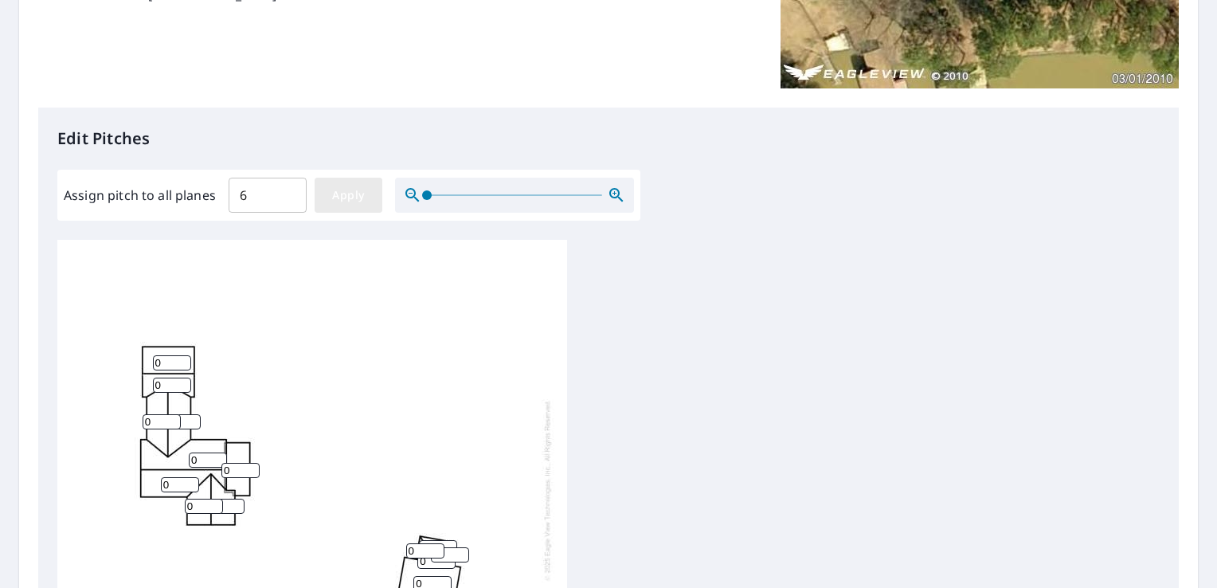
type input "6"
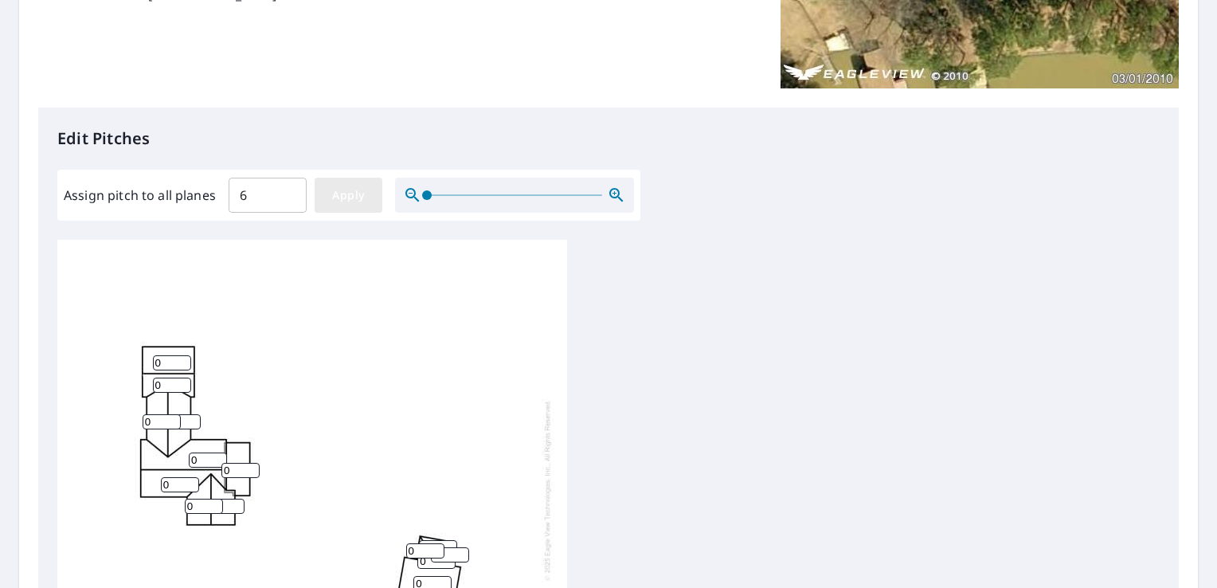
type input "6"
click at [240, 473] on input "6" at bounding box center [240, 470] width 38 height 15
click at [249, 473] on input "0" at bounding box center [240, 470] width 38 height 15
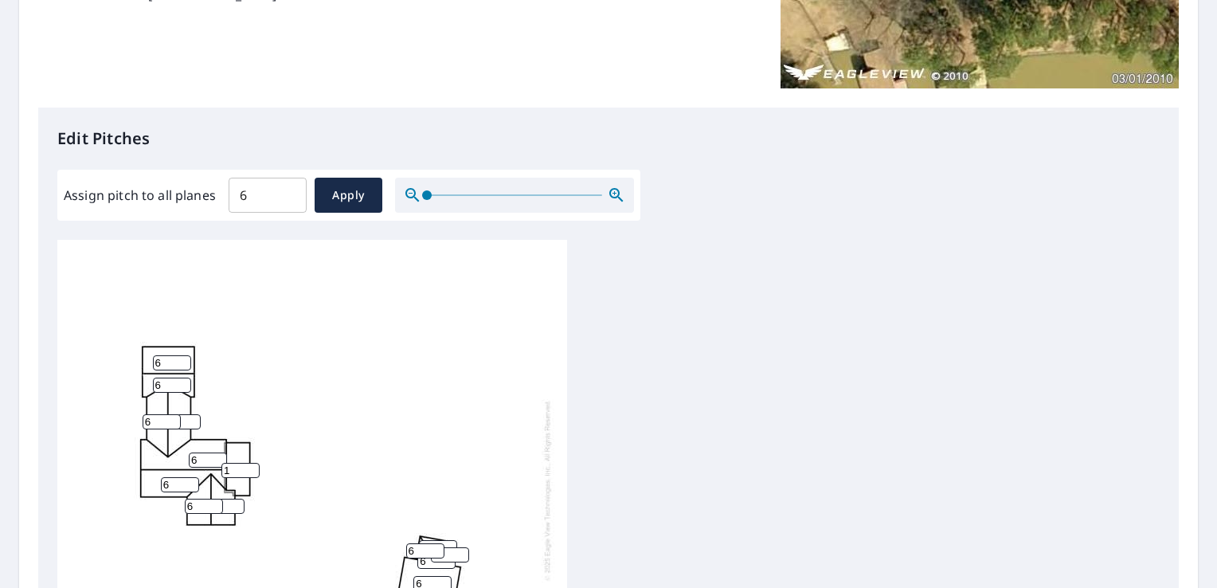
type input "1"
click at [251, 468] on input "1" at bounding box center [240, 470] width 38 height 15
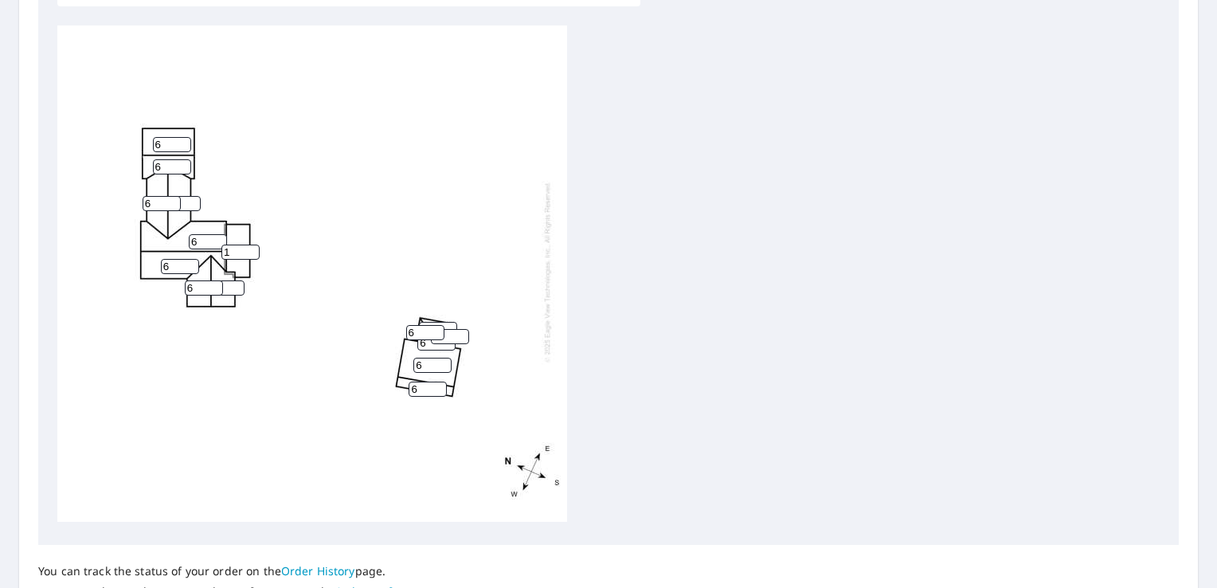
scroll to position [542, 0]
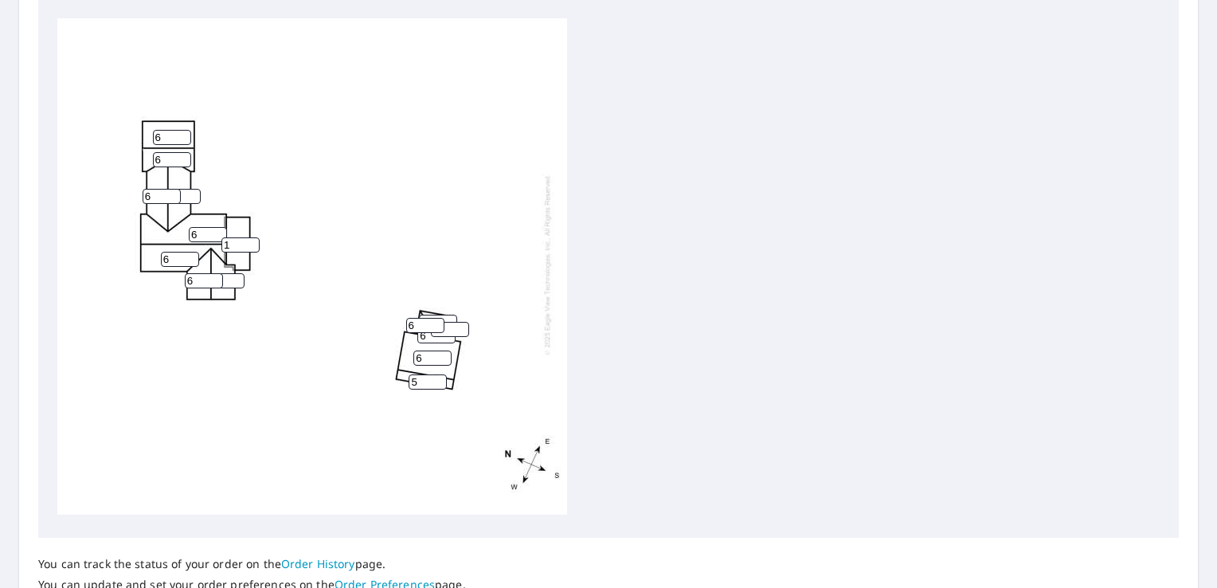
click at [437, 374] on input "5" at bounding box center [428, 381] width 38 height 15
click at [443, 374] on input "6" at bounding box center [428, 381] width 38 height 15
click at [443, 374] on input "7" at bounding box center [428, 381] width 38 height 15
click at [443, 374] on input "8" at bounding box center [428, 381] width 38 height 15
click at [443, 374] on input "9" at bounding box center [428, 381] width 38 height 15
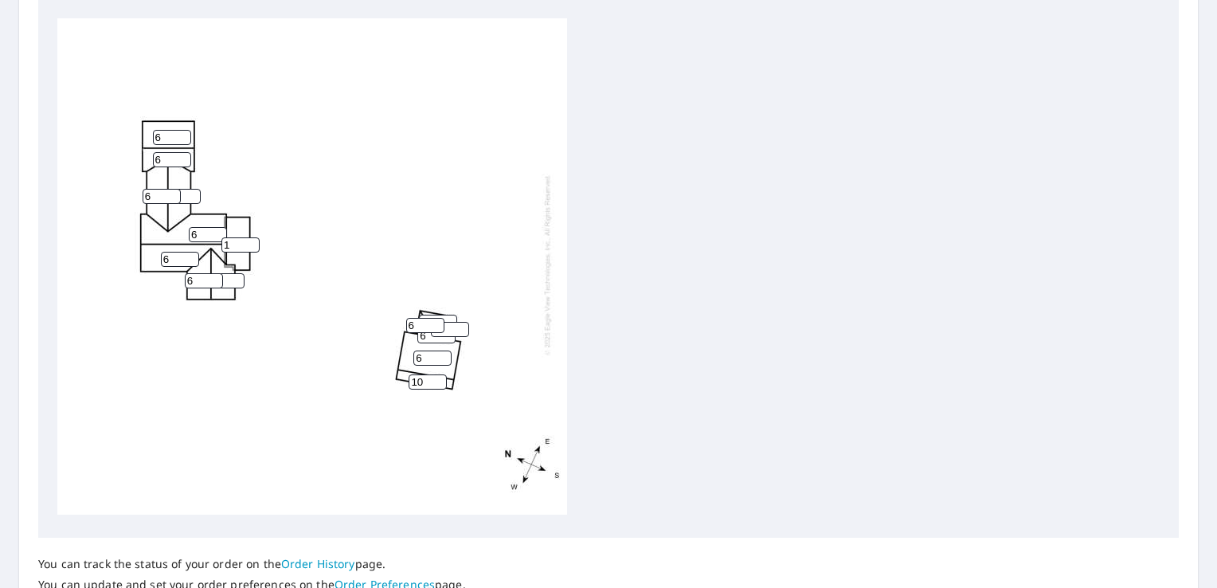
click at [444, 374] on input "10" at bounding box center [428, 381] width 38 height 15
click at [445, 374] on input "10" at bounding box center [428, 381] width 38 height 15
click at [437, 374] on input "11" at bounding box center [428, 381] width 38 height 15
click at [438, 374] on input "12" at bounding box center [428, 381] width 38 height 15
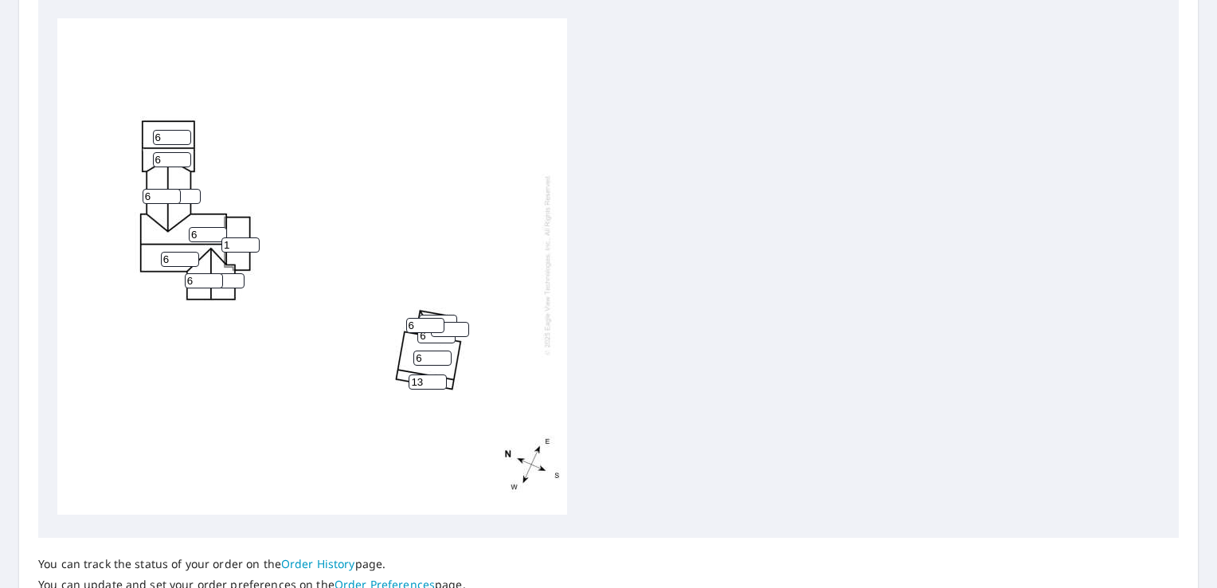
type input "13"
click at [440, 374] on input "13" at bounding box center [428, 381] width 38 height 15
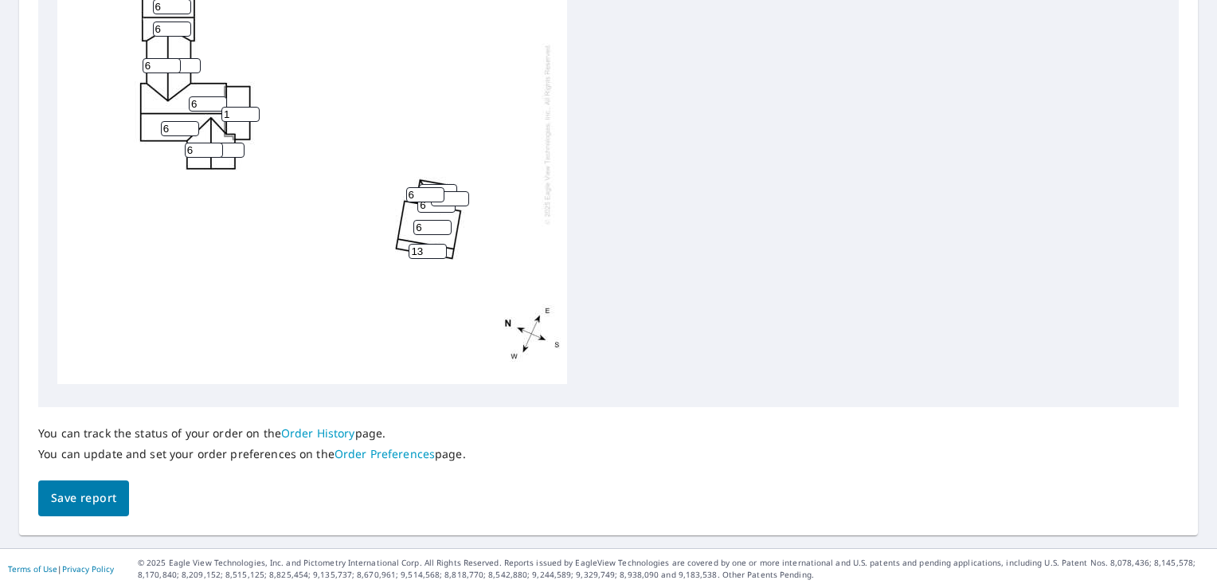
click at [80, 491] on span "Save report" at bounding box center [83, 498] width 65 height 20
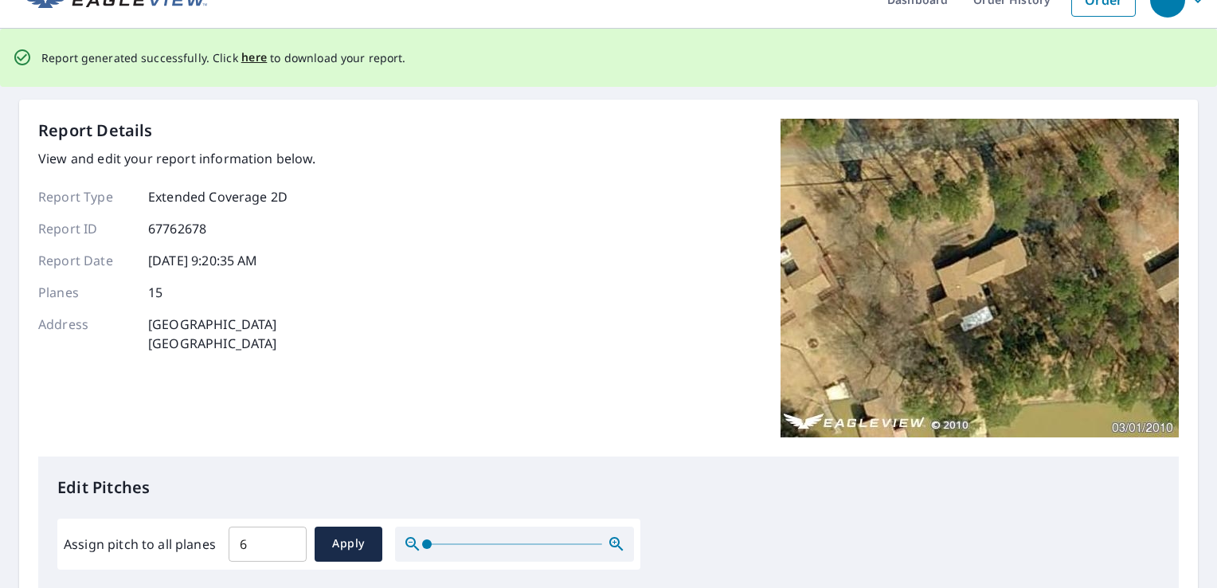
scroll to position [0, 0]
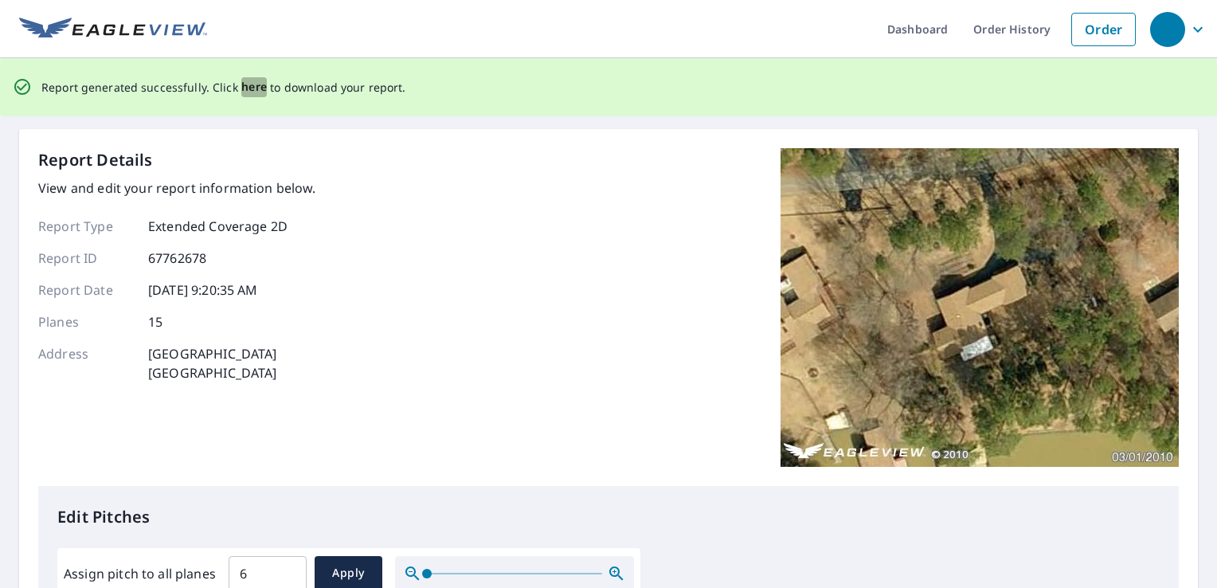
click at [252, 93] on span "here" at bounding box center [254, 87] width 26 height 20
